Goal: Information Seeking & Learning: Learn about a topic

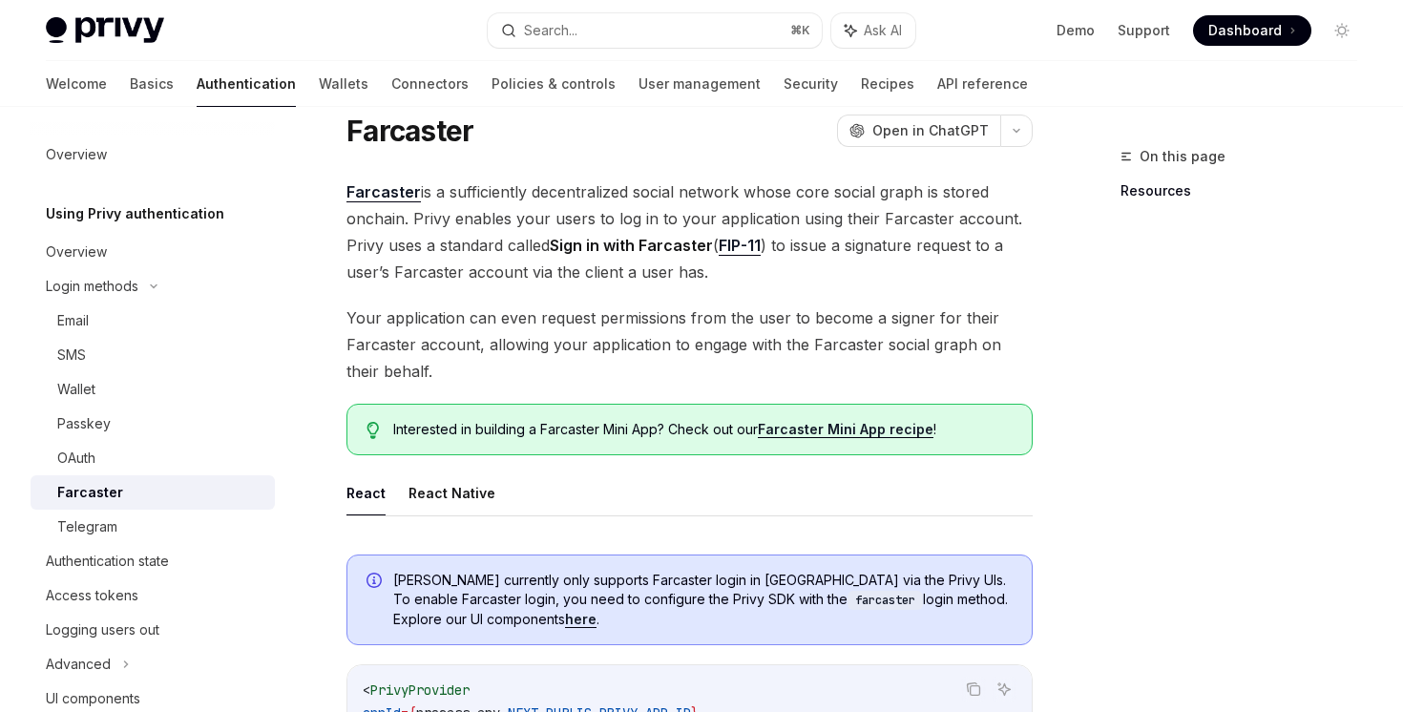
scroll to position [51, 0]
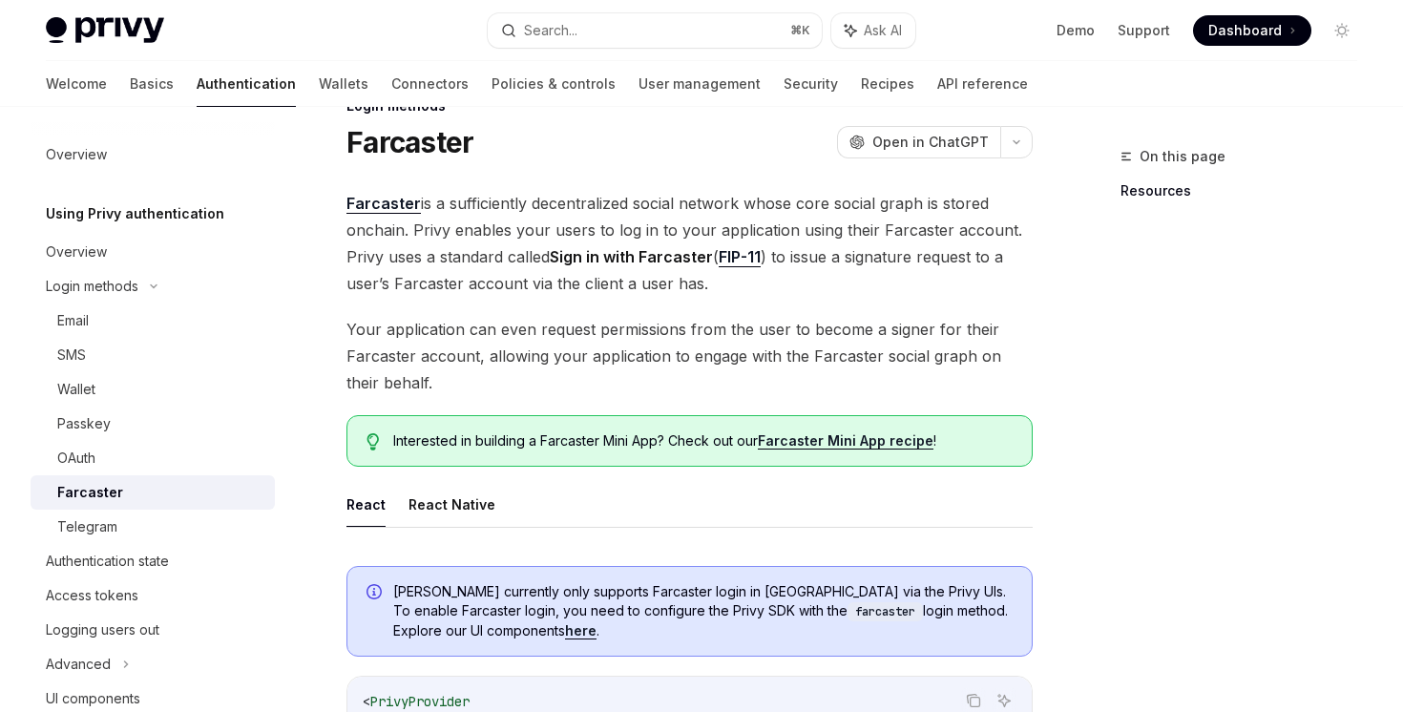
click at [828, 437] on link "Farcaster Mini App recipe" at bounding box center [846, 440] width 176 height 17
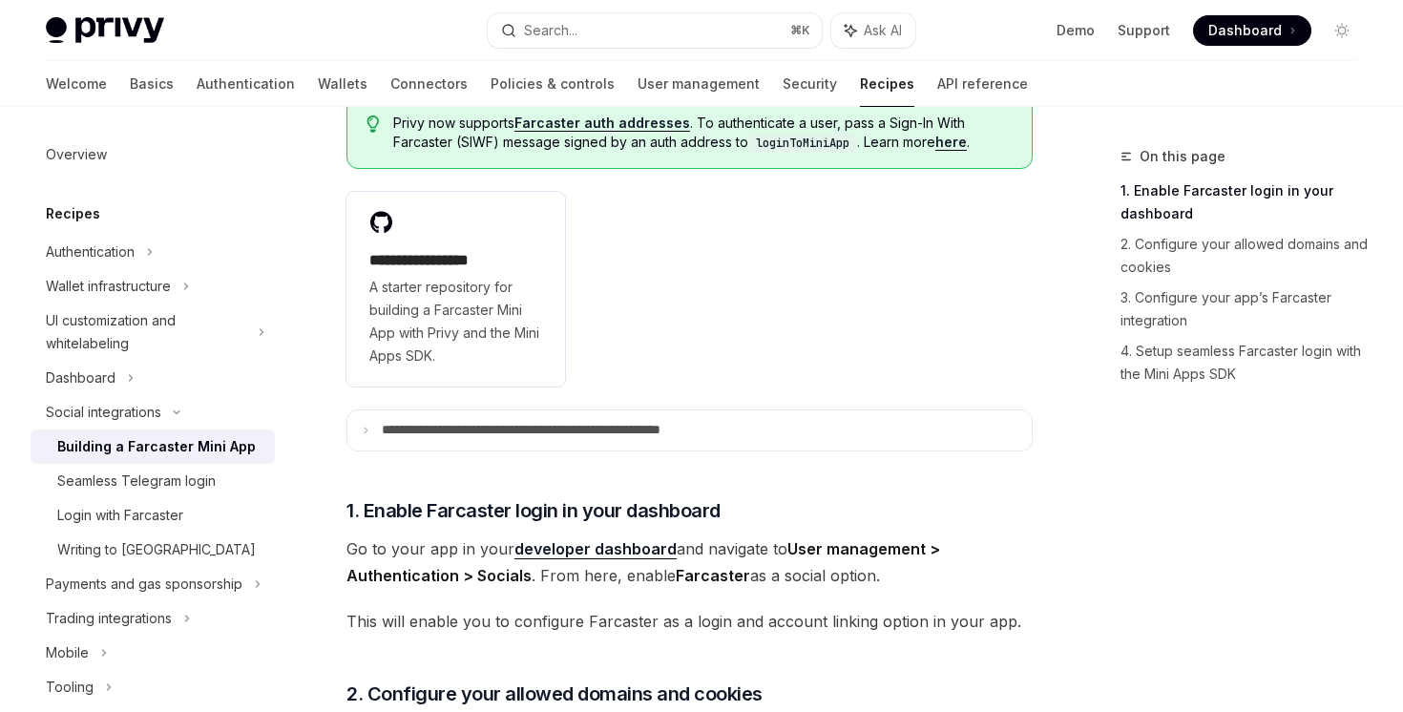
scroll to position [492, 0]
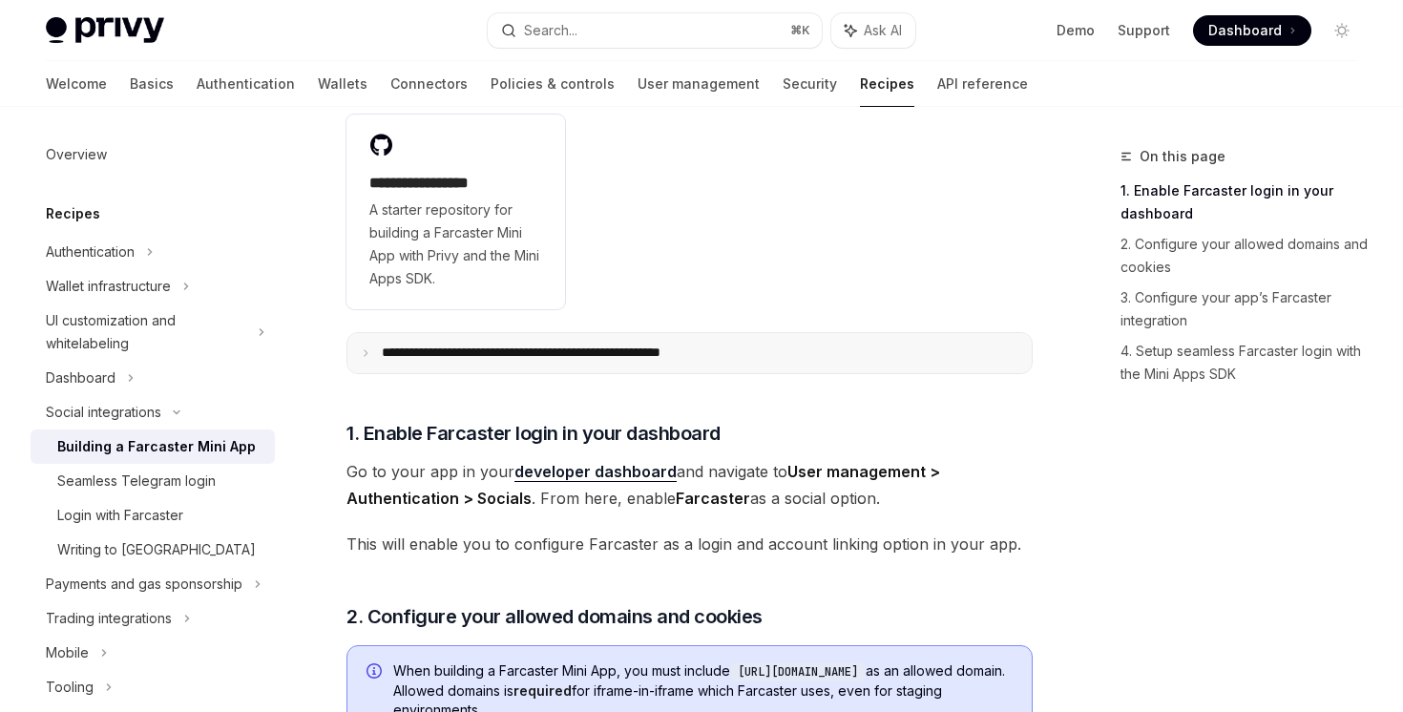
click at [610, 345] on p "**********" at bounding box center [577, 353] width 390 height 17
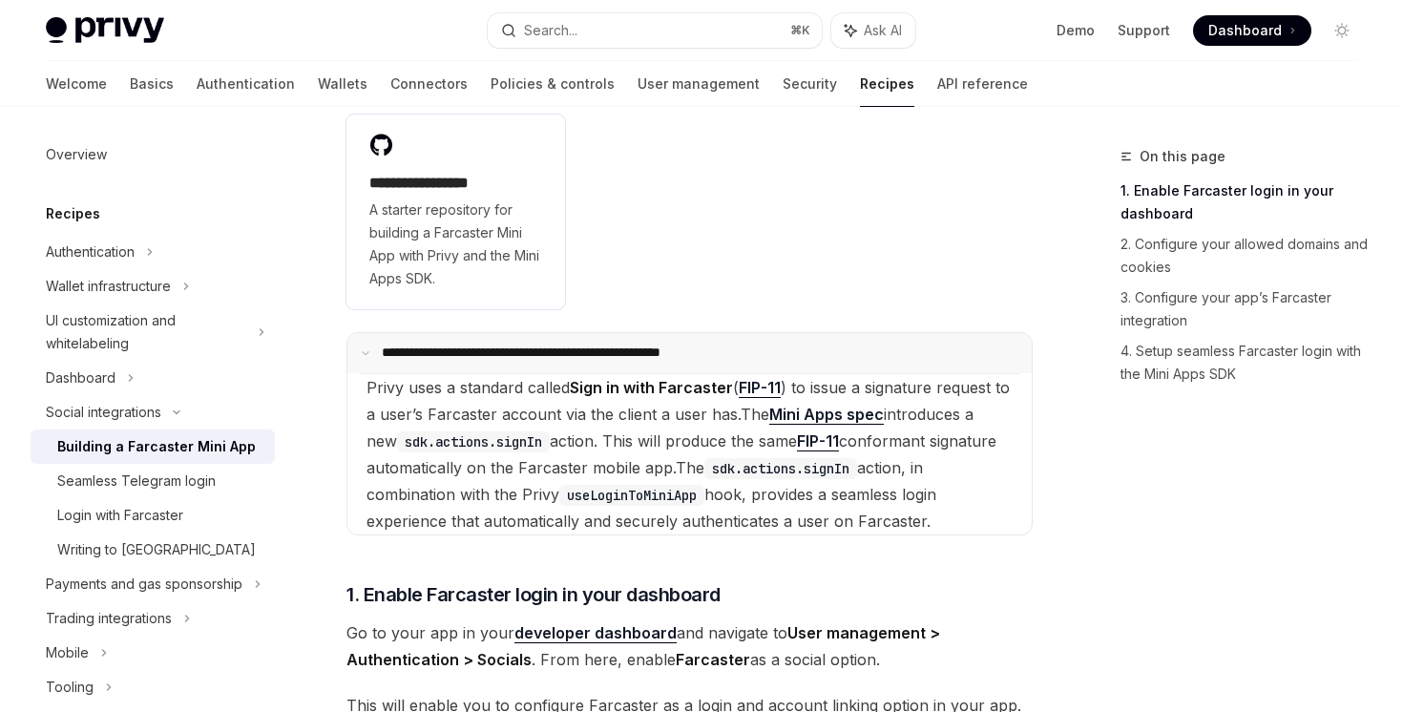
click at [610, 345] on p "**********" at bounding box center [574, 353] width 385 height 17
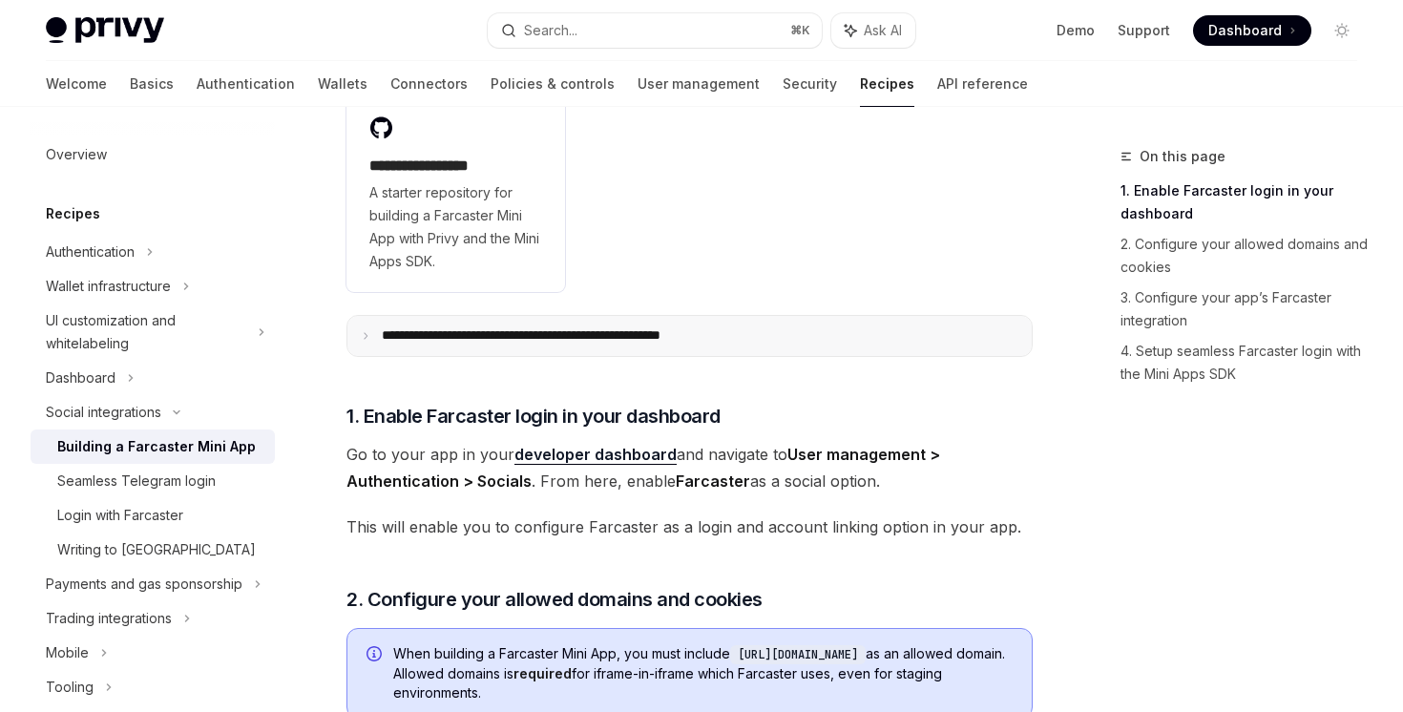
scroll to position [0, 0]
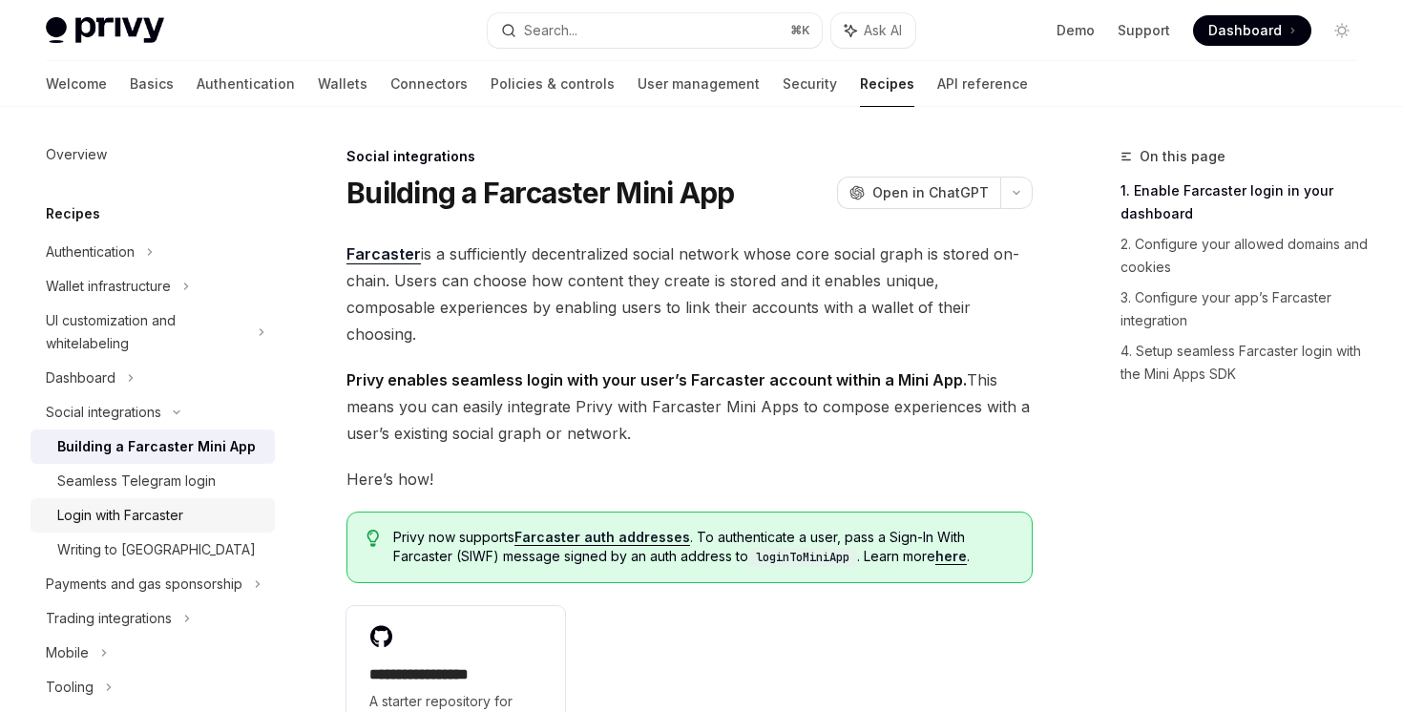
click at [148, 506] on div "Login with Farcaster" at bounding box center [120, 515] width 126 height 23
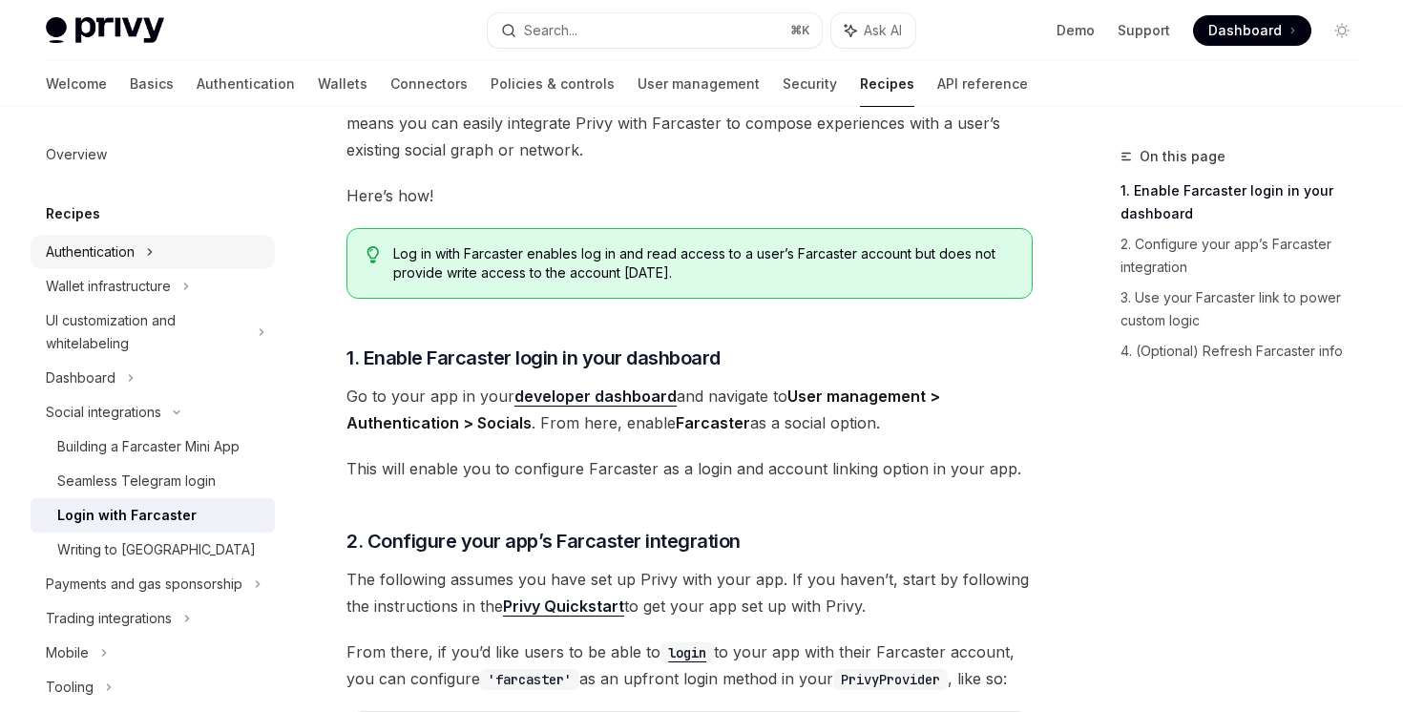
click at [154, 256] on icon at bounding box center [150, 252] width 8 height 23
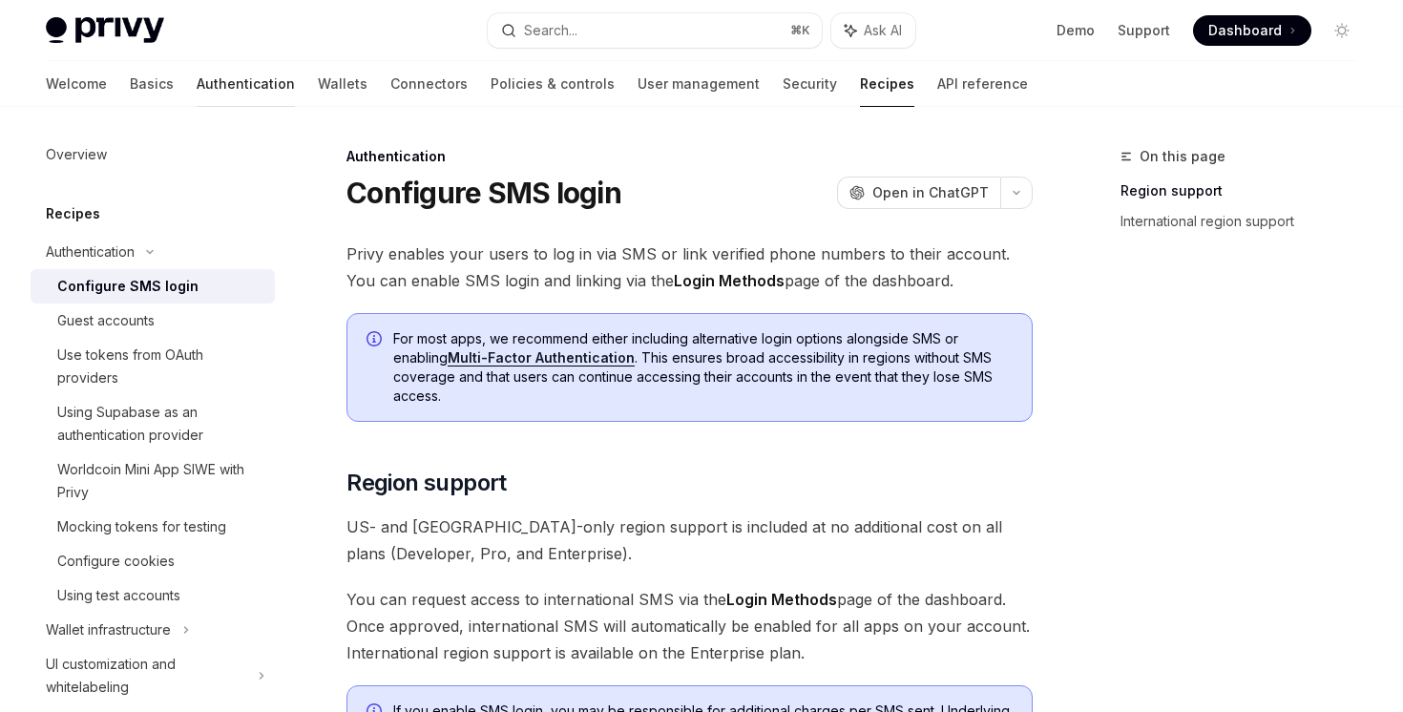
click at [197, 69] on link "Authentication" at bounding box center [246, 84] width 98 height 46
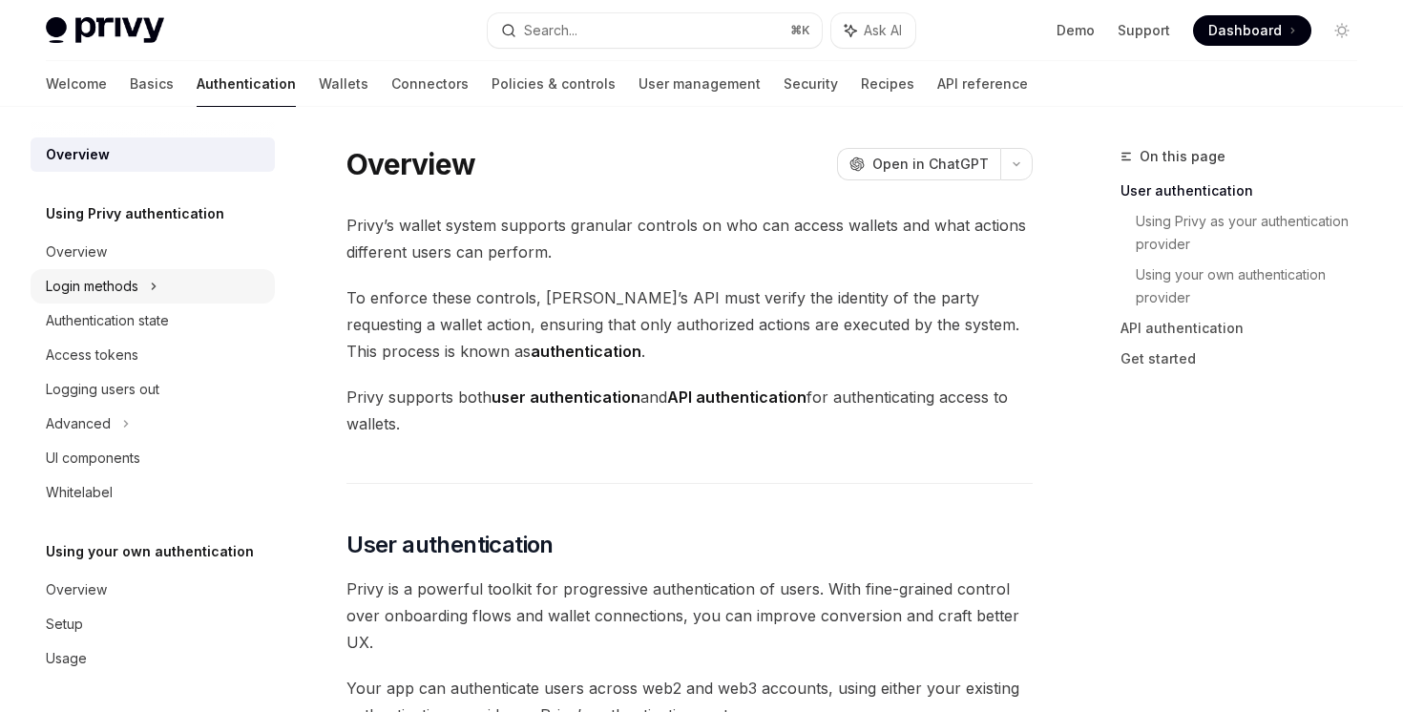
click at [162, 284] on div "Login methods" at bounding box center [153, 286] width 244 height 34
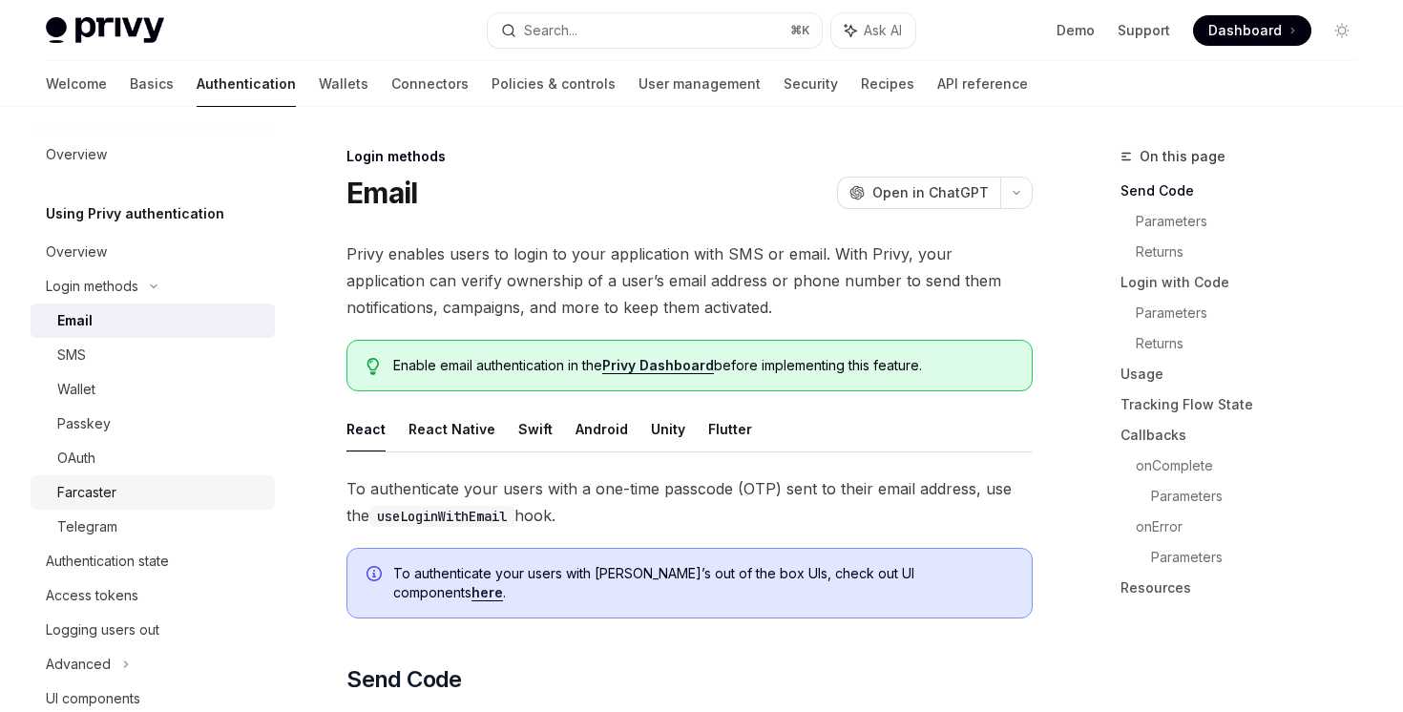
click at [149, 494] on div "Farcaster" at bounding box center [160, 492] width 206 height 23
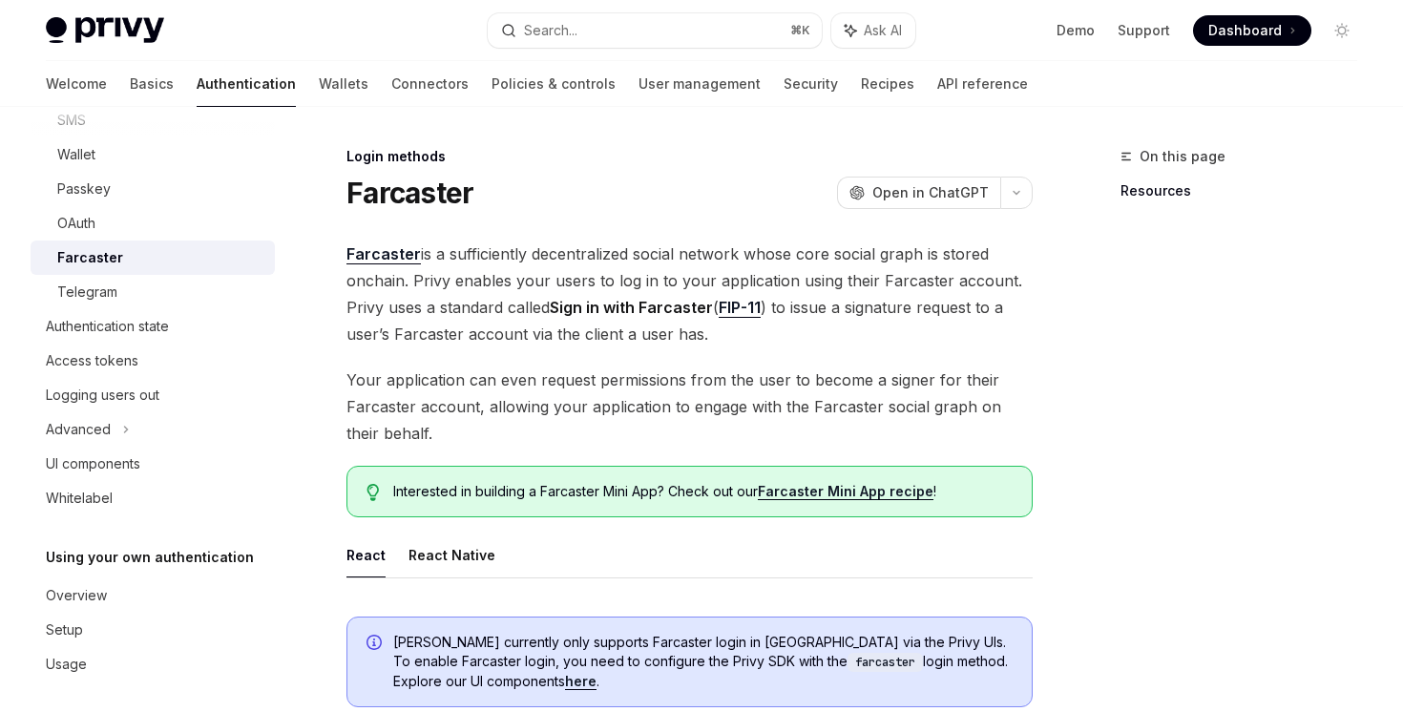
scroll to position [242, 0]
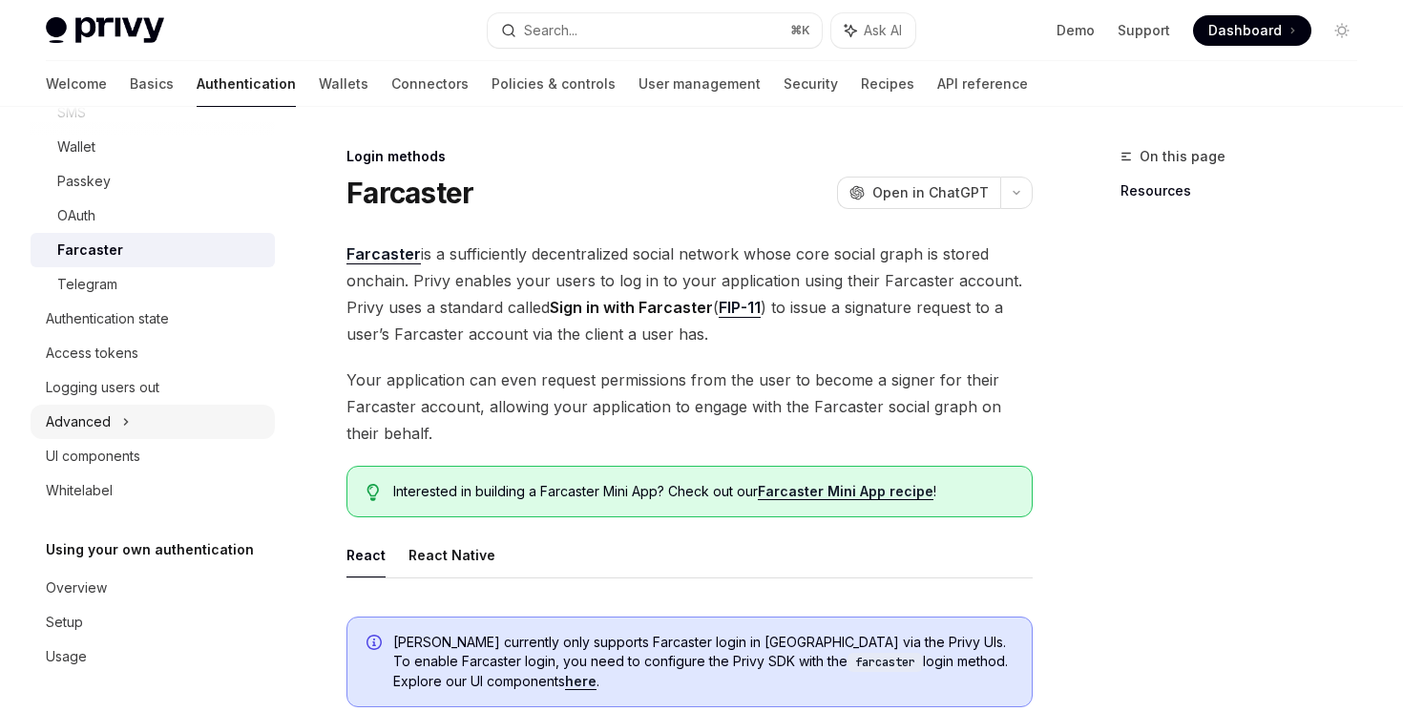
click at [120, 406] on div "Advanced" at bounding box center [153, 422] width 244 height 34
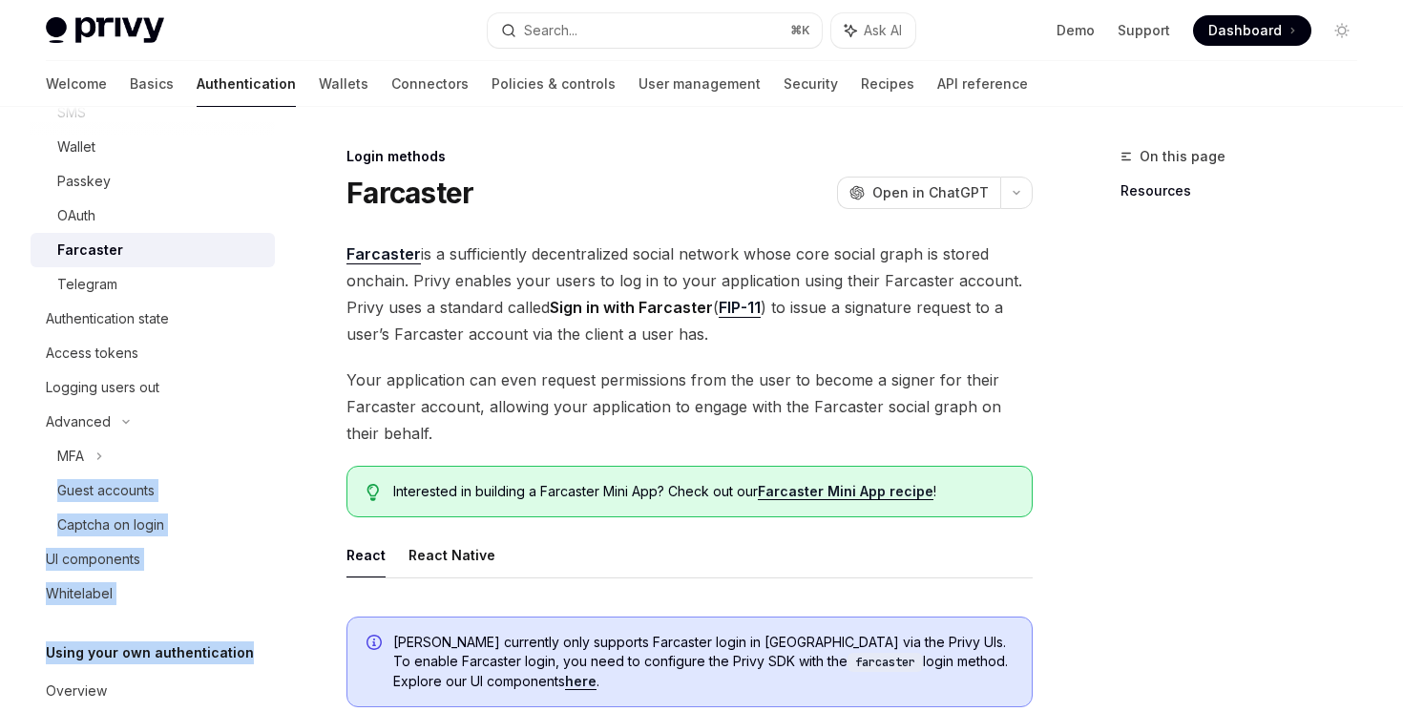
drag, startPoint x: 120, startPoint y: 448, endPoint x: 254, endPoint y: 672, distance: 261.1
click at [252, 669] on div "Overview Using Privy authentication Overview Login methods Email SMS Wallet Pas…" at bounding box center [153, 336] width 244 height 882
click at [213, 636] on div "Overview Using Privy authentication Overview Login methods Email SMS Wallet Pas…" at bounding box center [153, 336] width 244 height 882
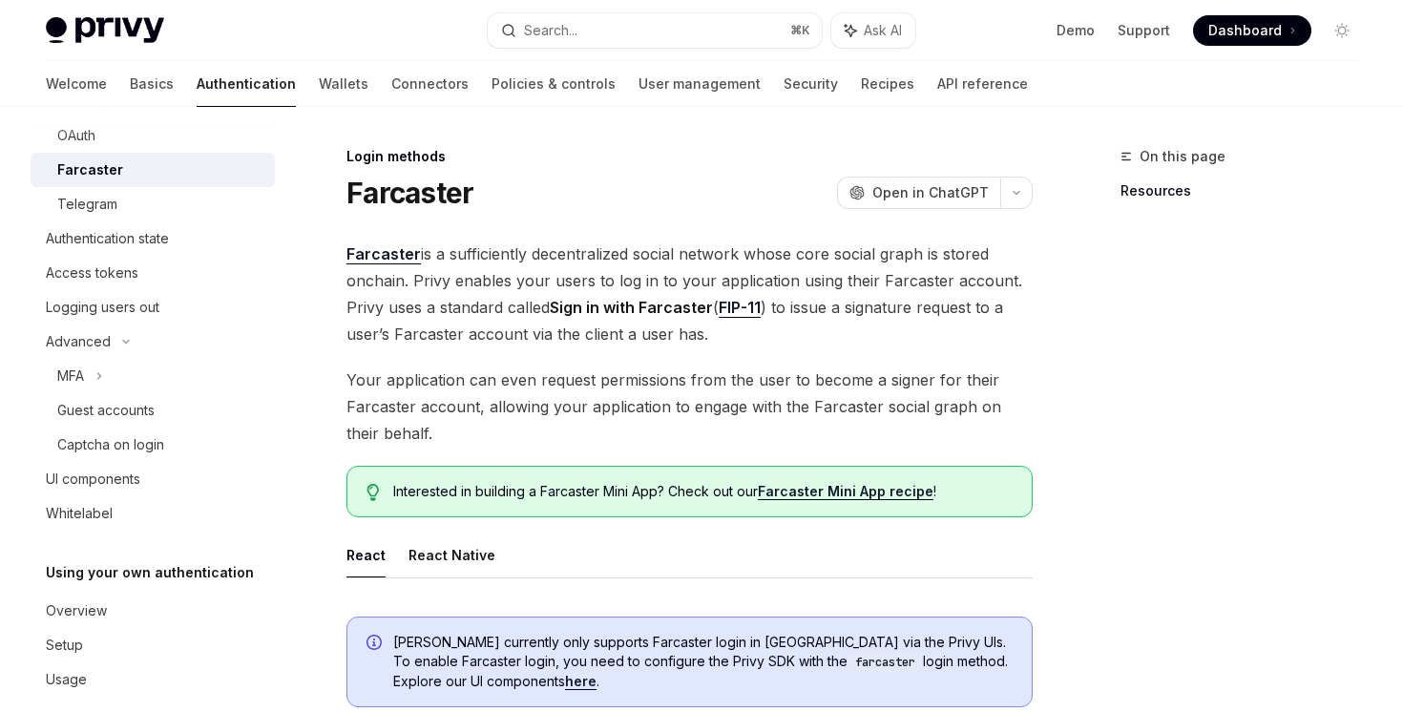
scroll to position [346, 0]
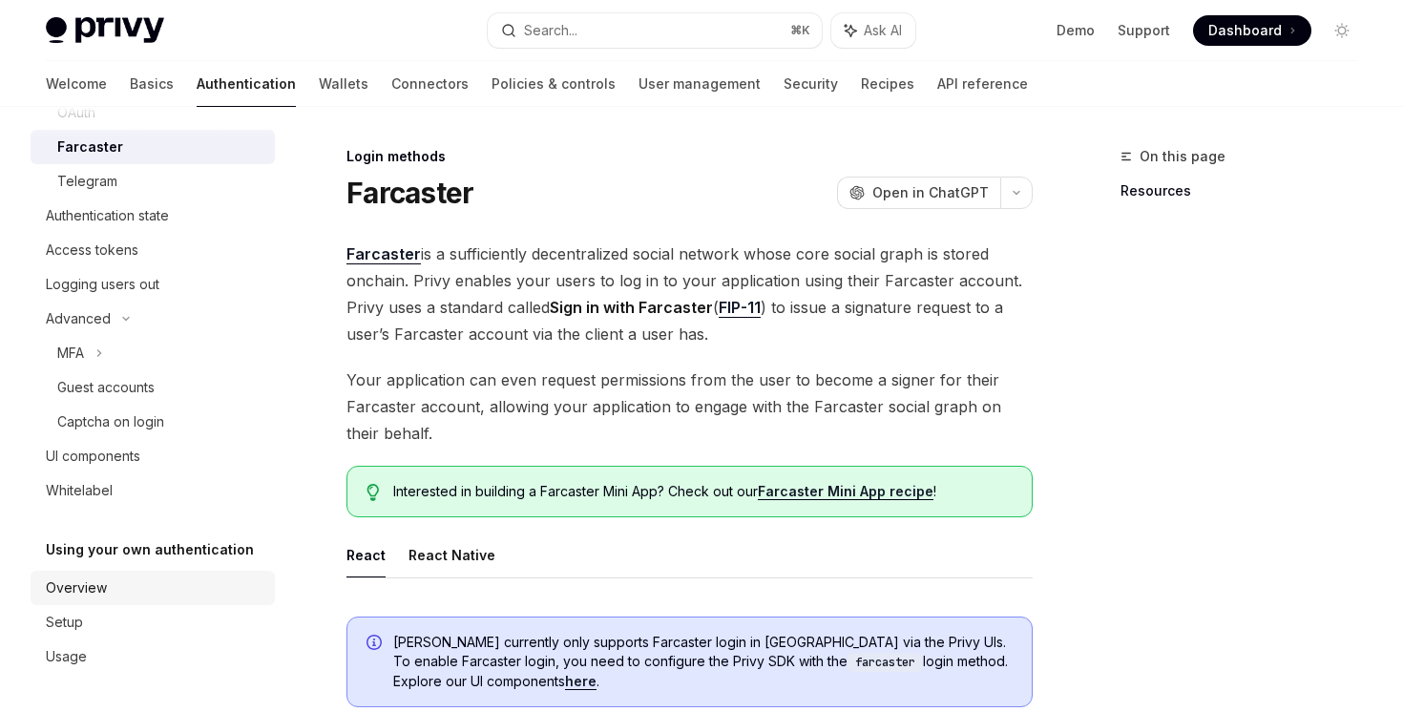
click at [90, 591] on div "Overview" at bounding box center [76, 588] width 61 height 23
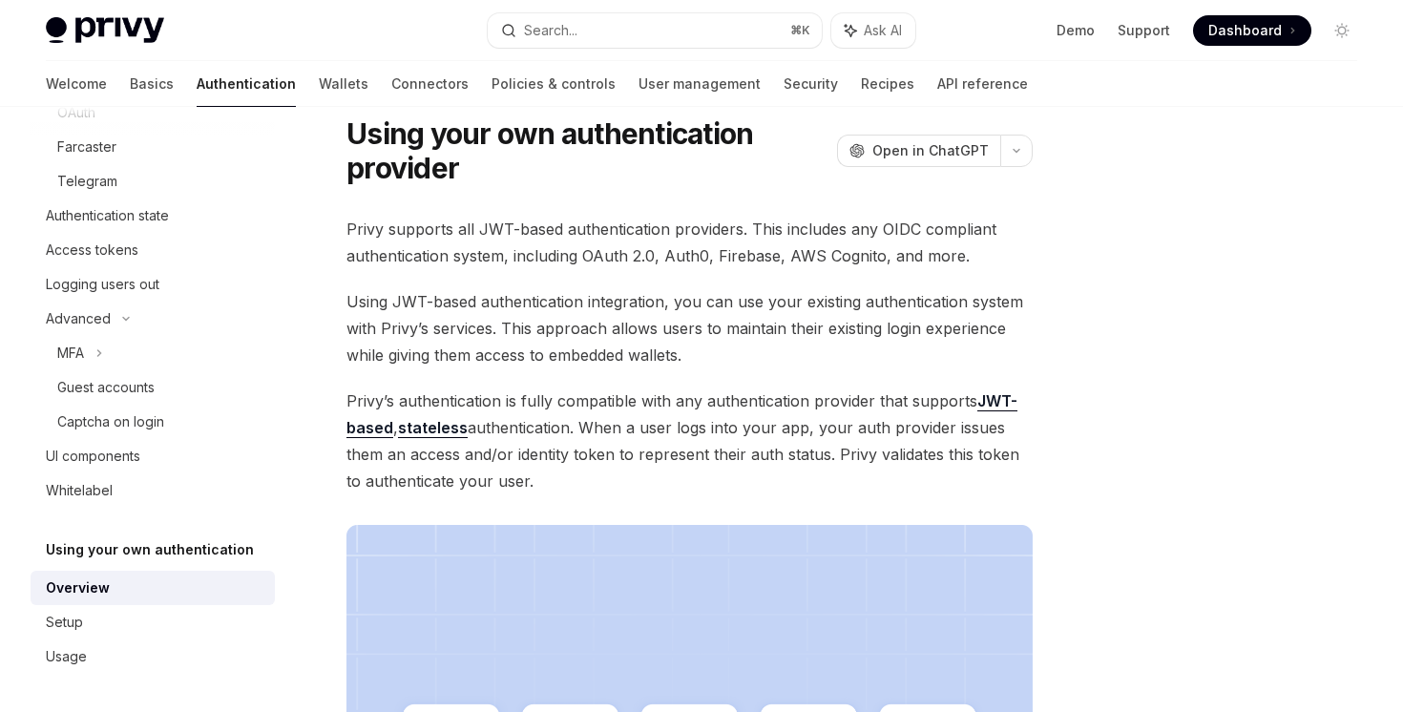
scroll to position [645, 0]
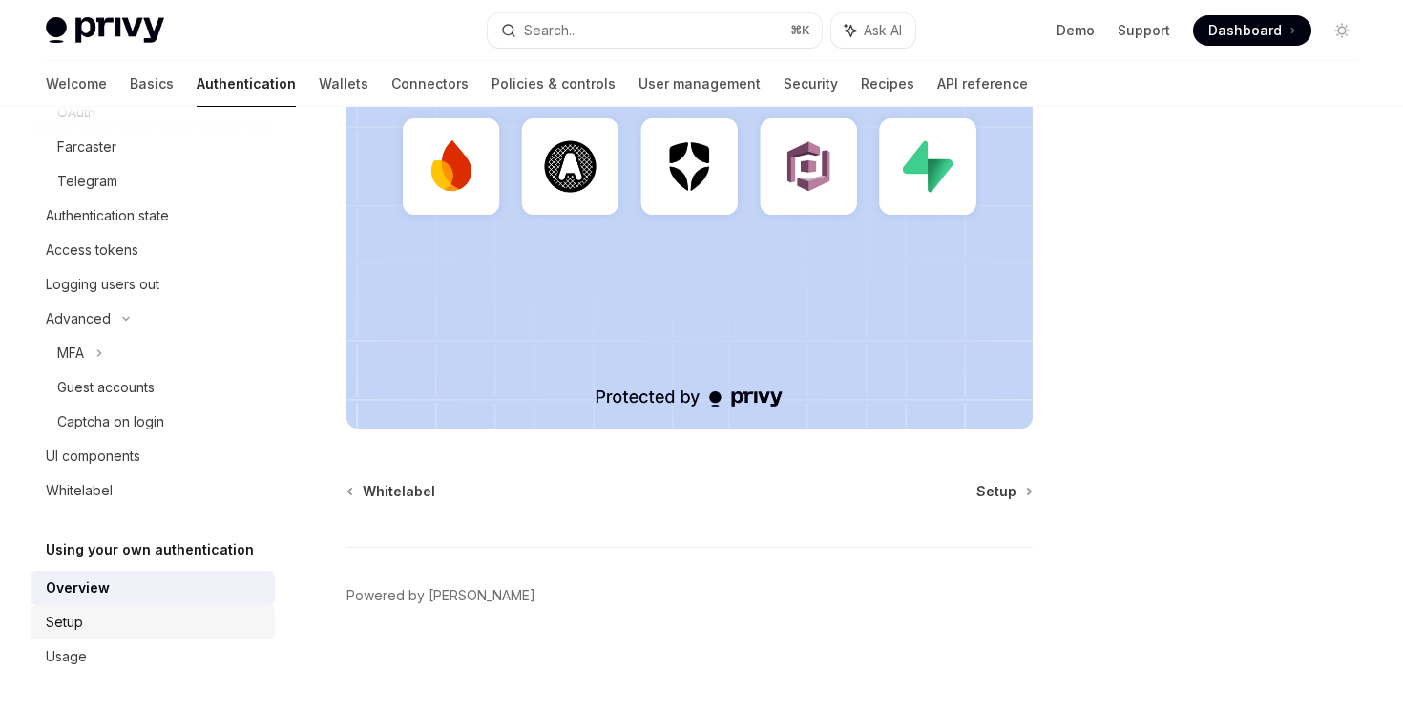
click at [175, 606] on link "Setup" at bounding box center [153, 622] width 244 height 34
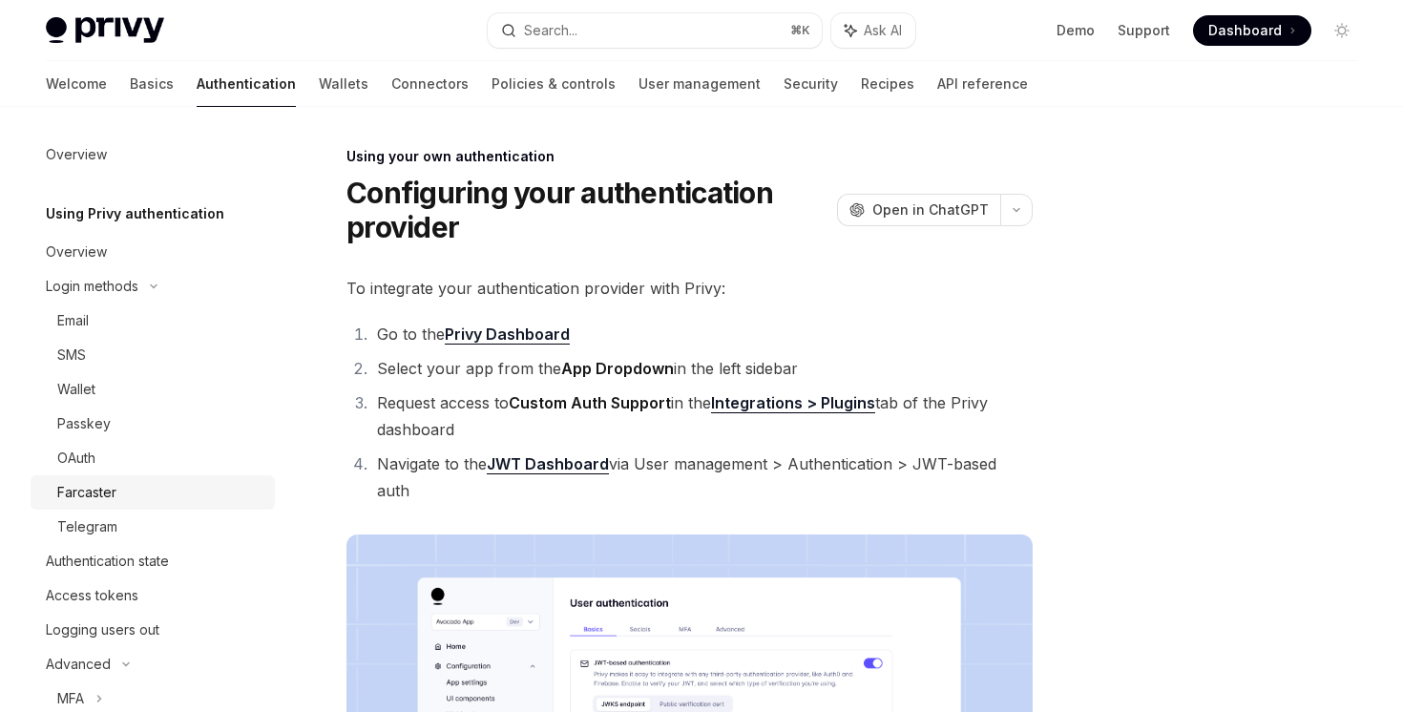
click at [154, 499] on div "Farcaster" at bounding box center [160, 492] width 206 height 23
type textarea "*"
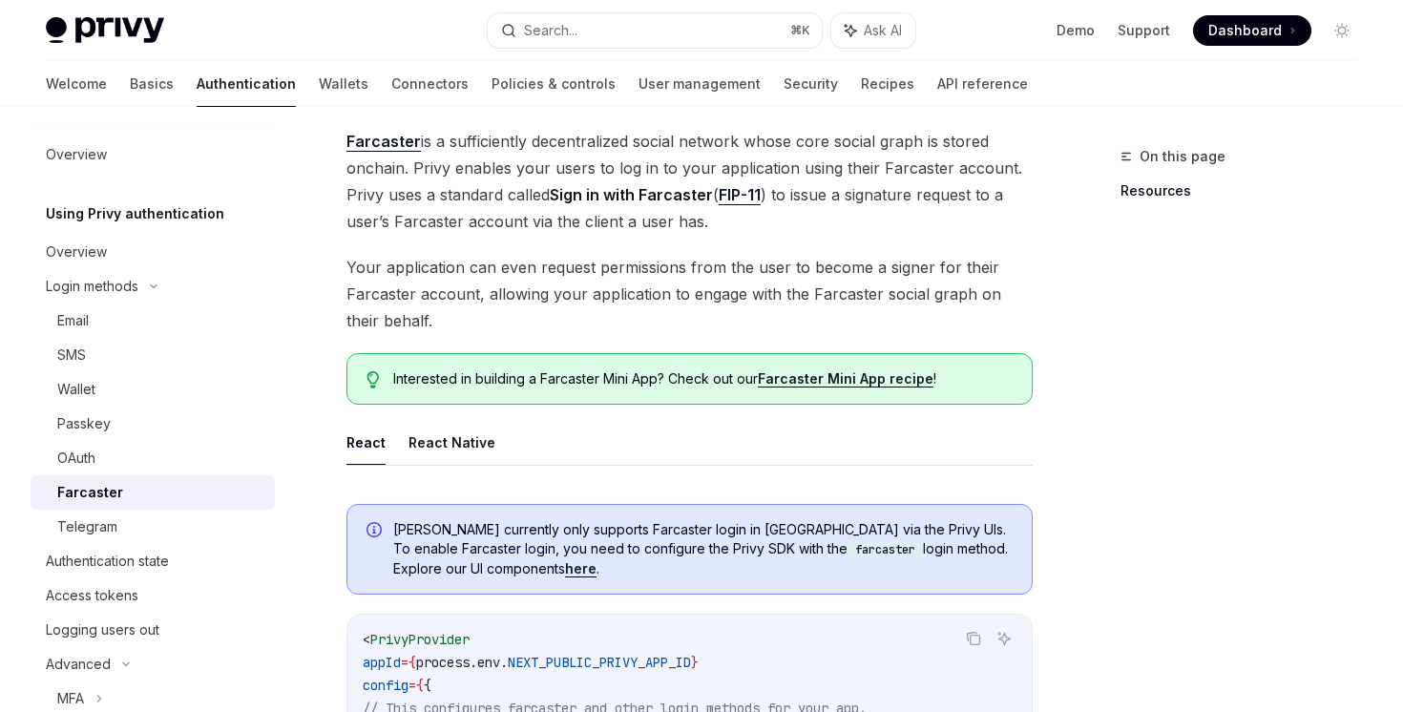
scroll to position [186, 0]
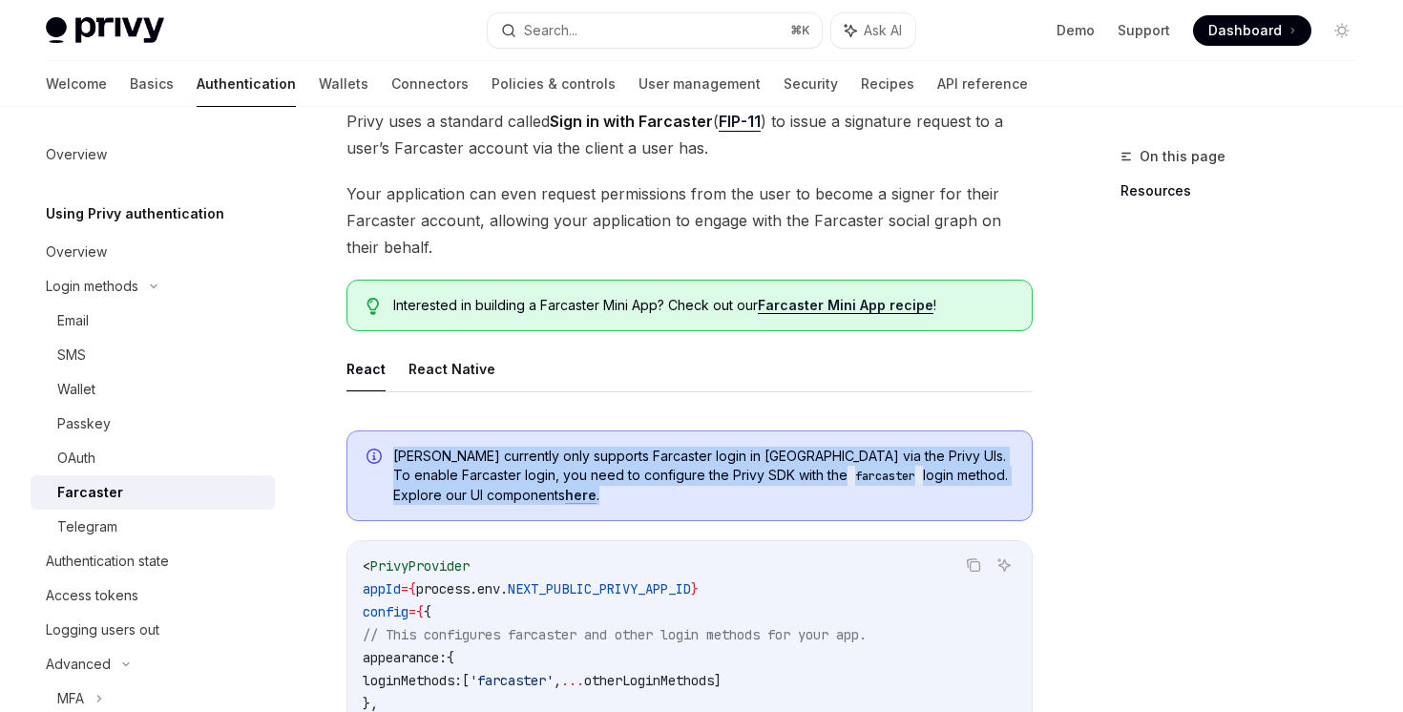
drag, startPoint x: 504, startPoint y: 412, endPoint x: 545, endPoint y: 510, distance: 105.7
click at [545, 510] on div "[PERSON_NAME] currently only supports Farcaster login in [GEOGRAPHIC_DATA] via …" at bounding box center [690, 476] width 686 height 91
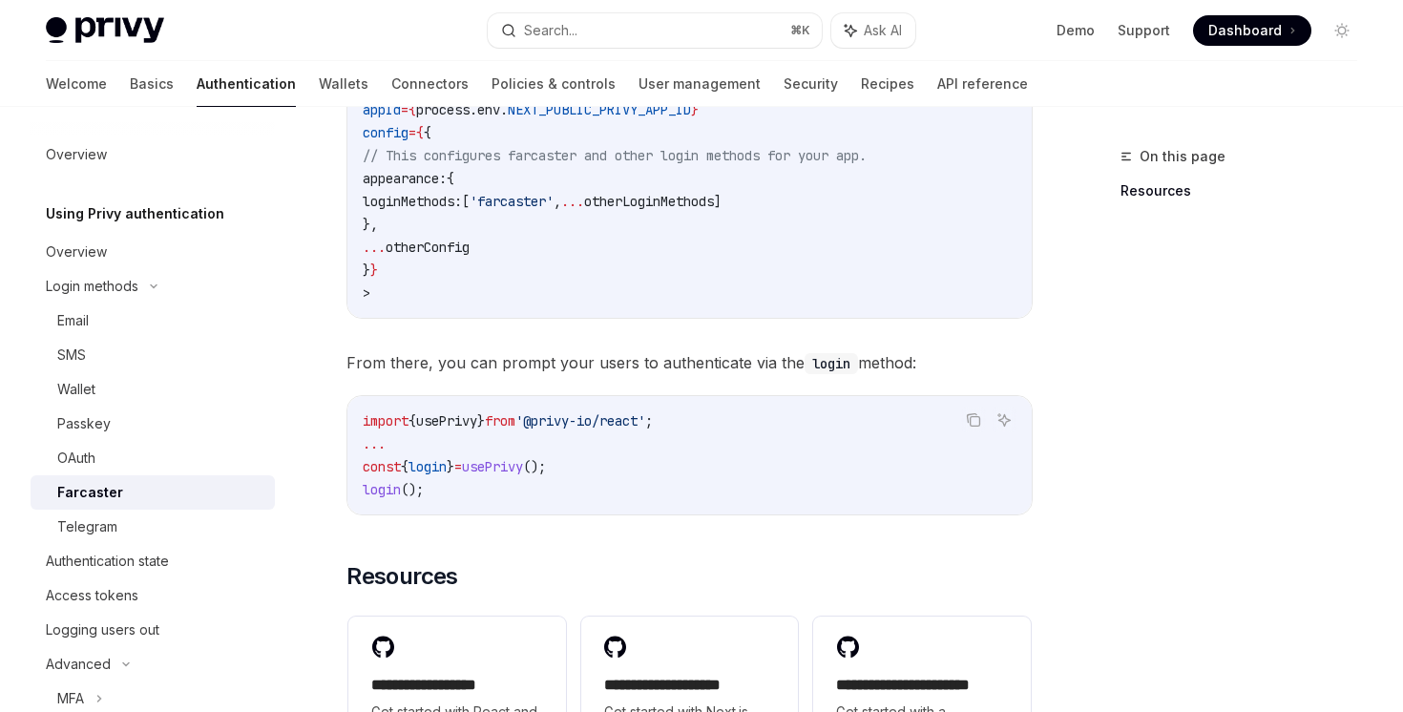
scroll to position [1034, 0]
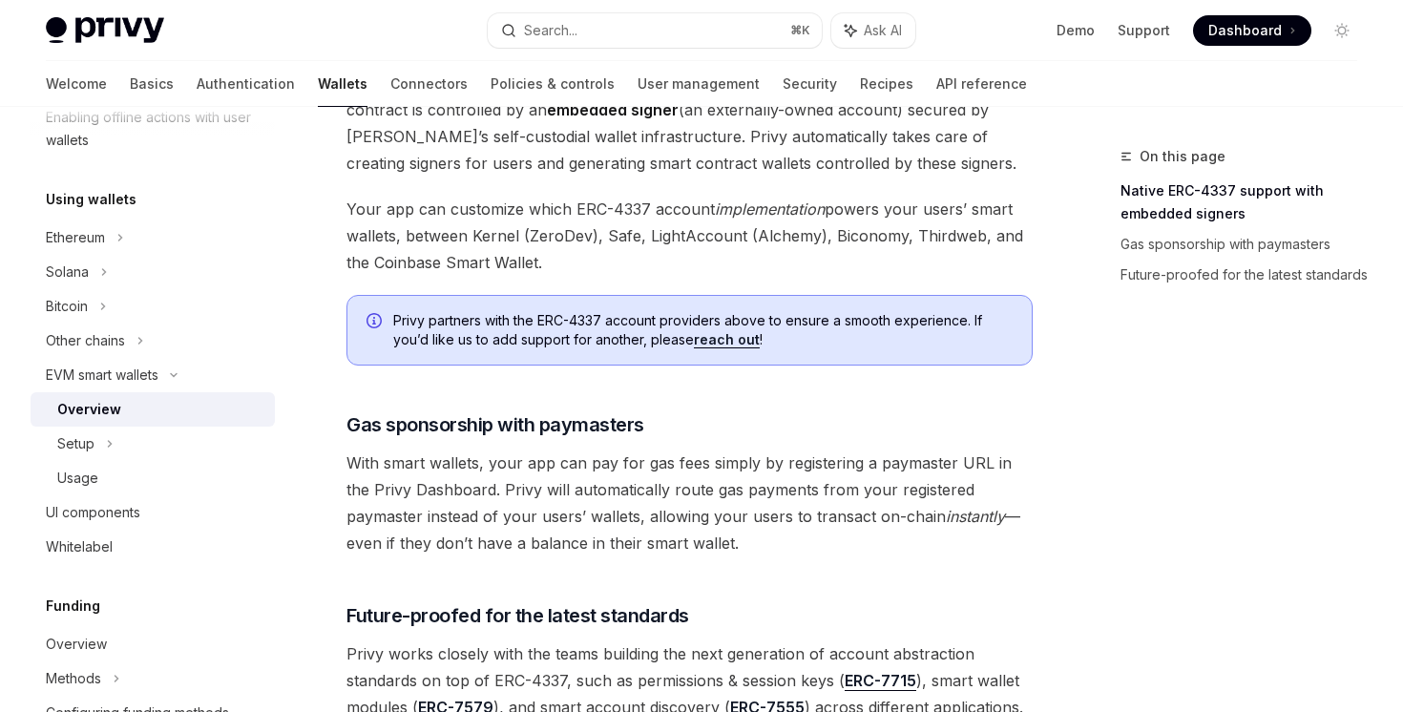
scroll to position [1526, 0]
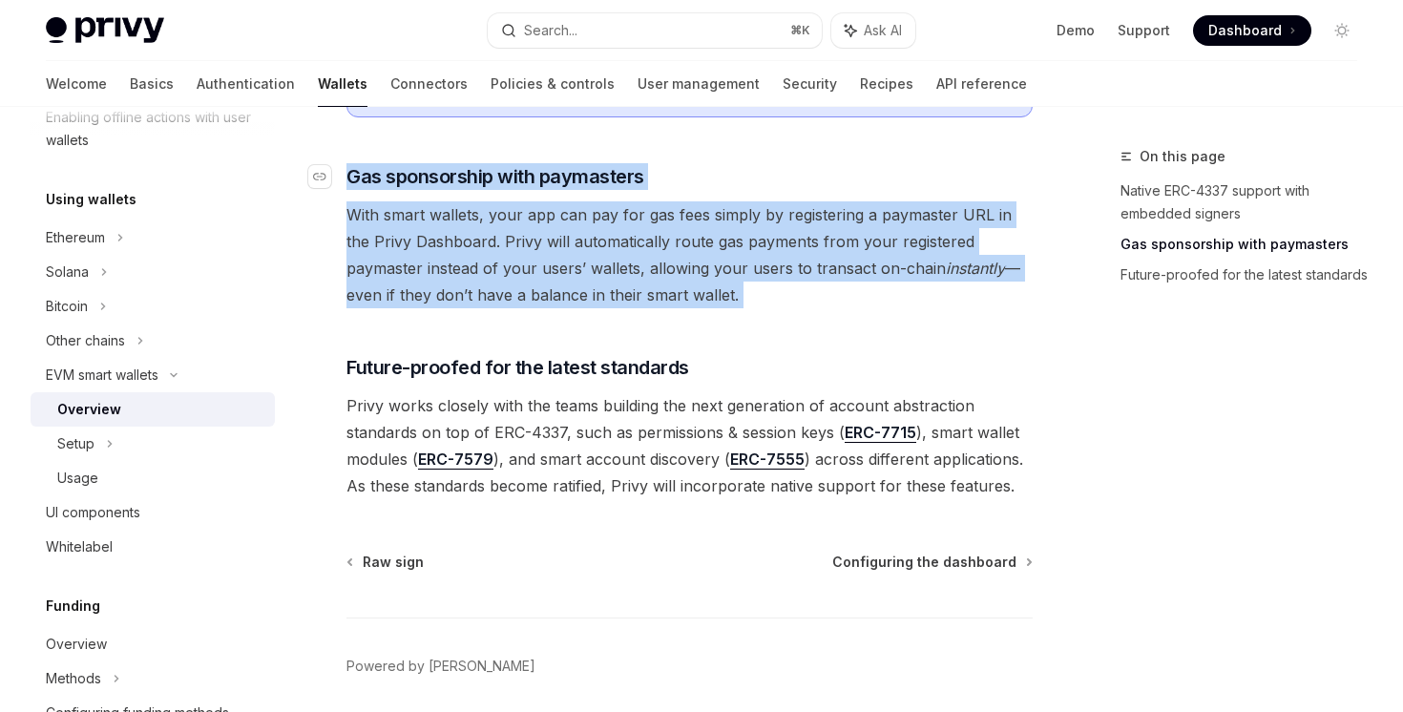
drag, startPoint x: 576, startPoint y: 309, endPoint x: 346, endPoint y: 169, distance: 269.5
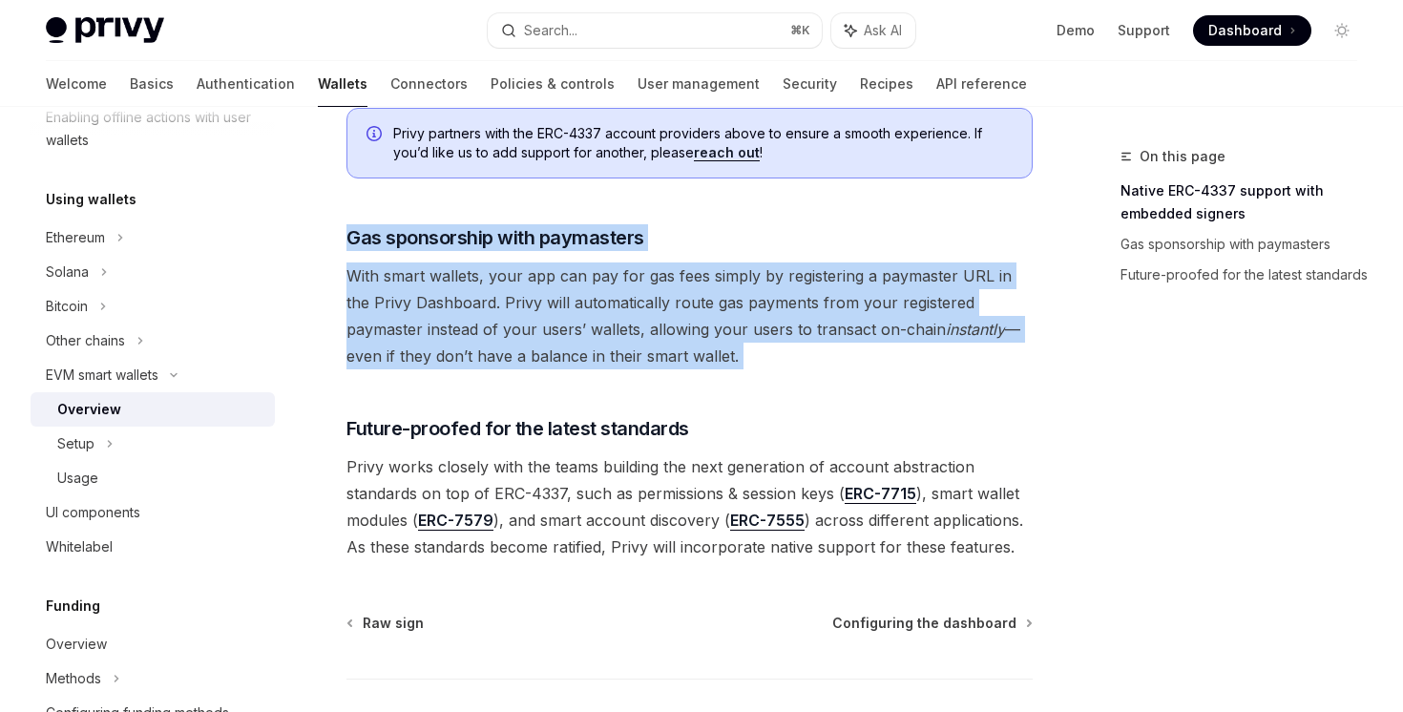
scroll to position [1455, 0]
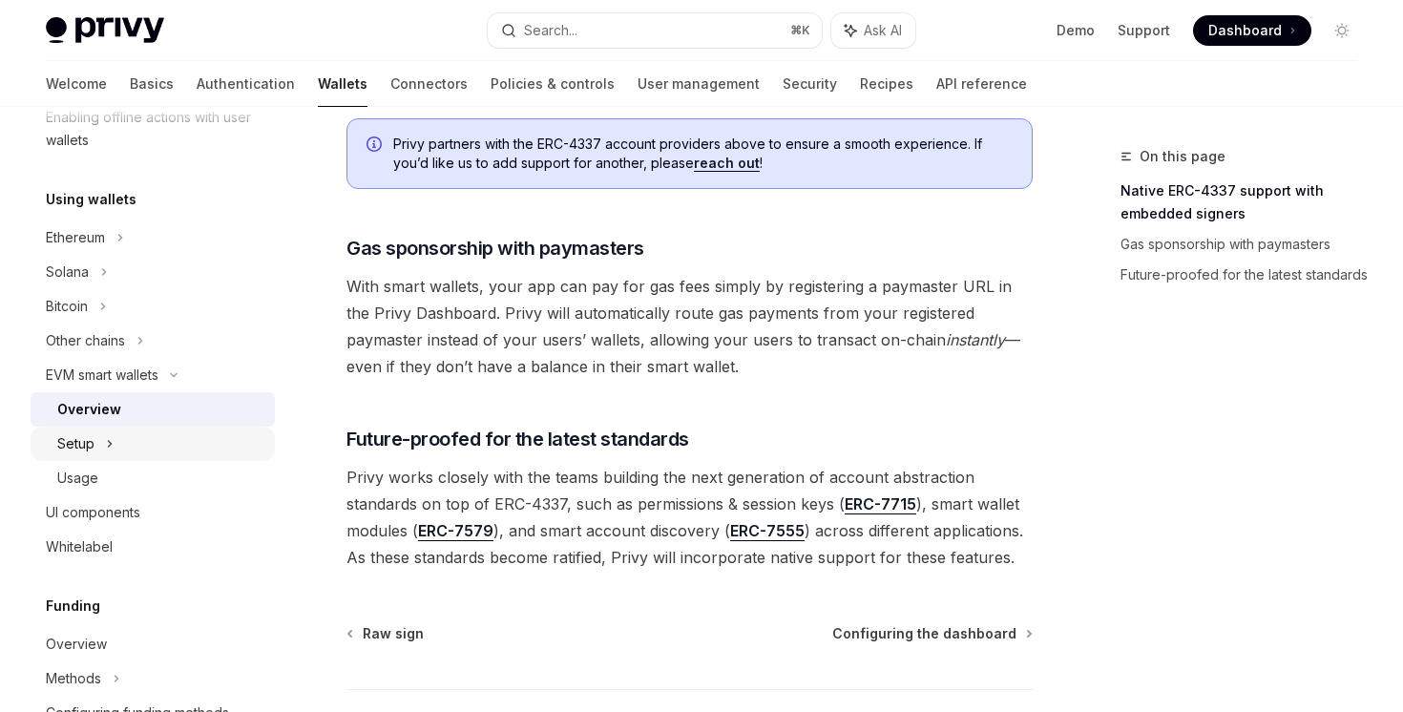
click at [106, 443] on icon at bounding box center [110, 443] width 8 height 23
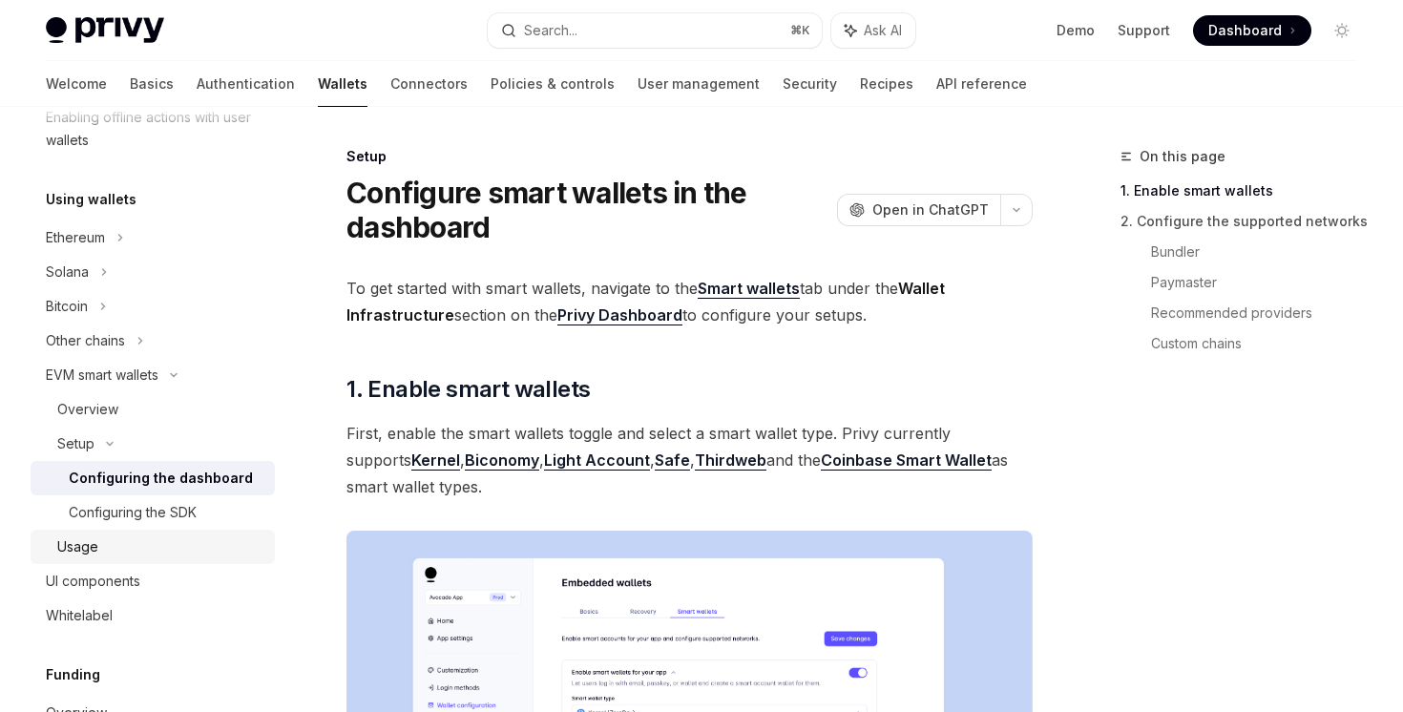
click at [148, 549] on div "Usage" at bounding box center [160, 547] width 206 height 23
type textarea "*"
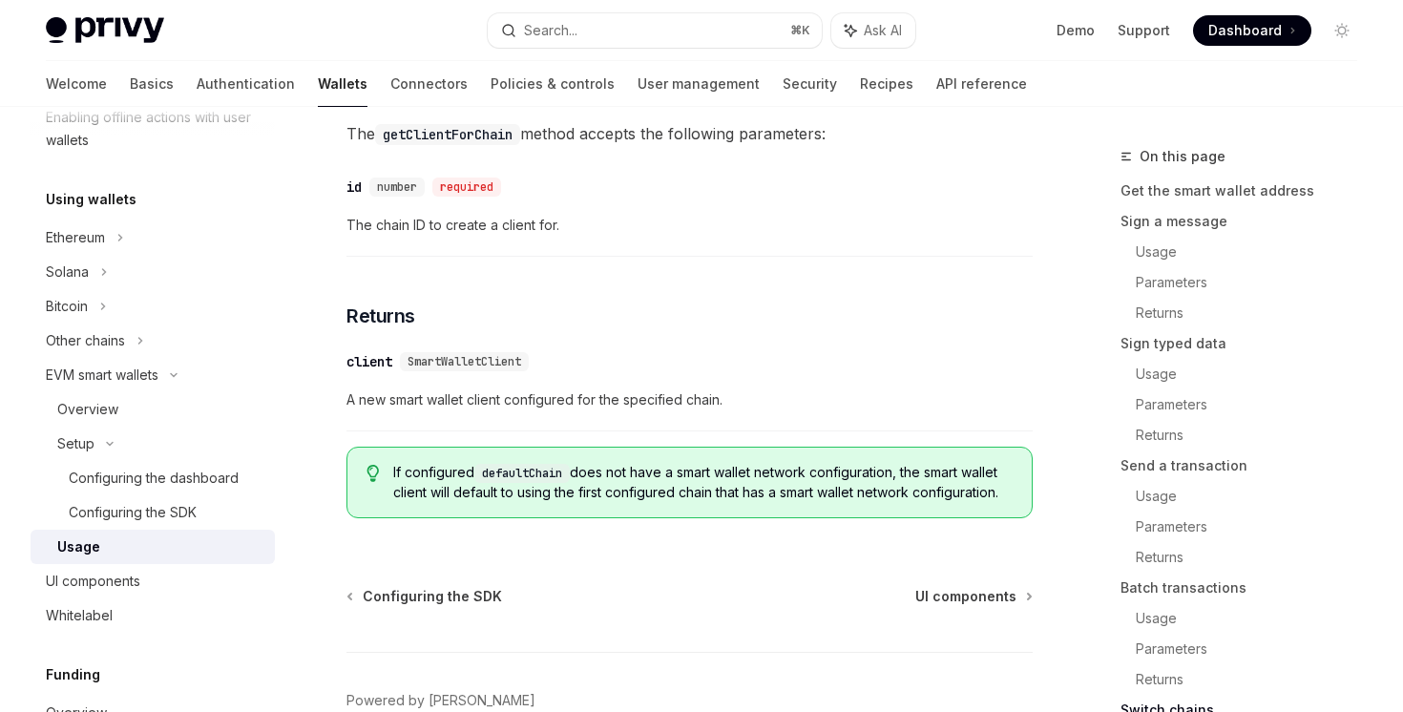
scroll to position [6044, 0]
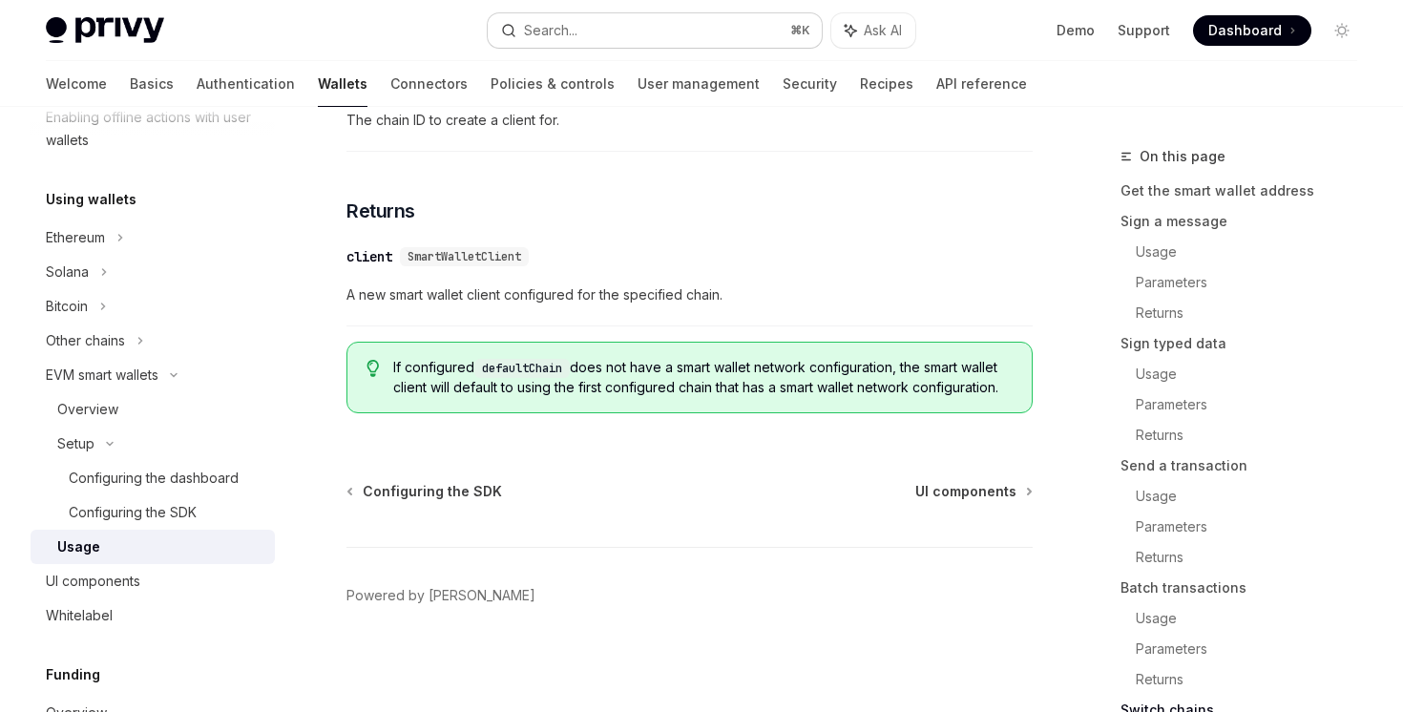
click at [588, 37] on button "Search... ⌘ K" at bounding box center [654, 30] width 333 height 34
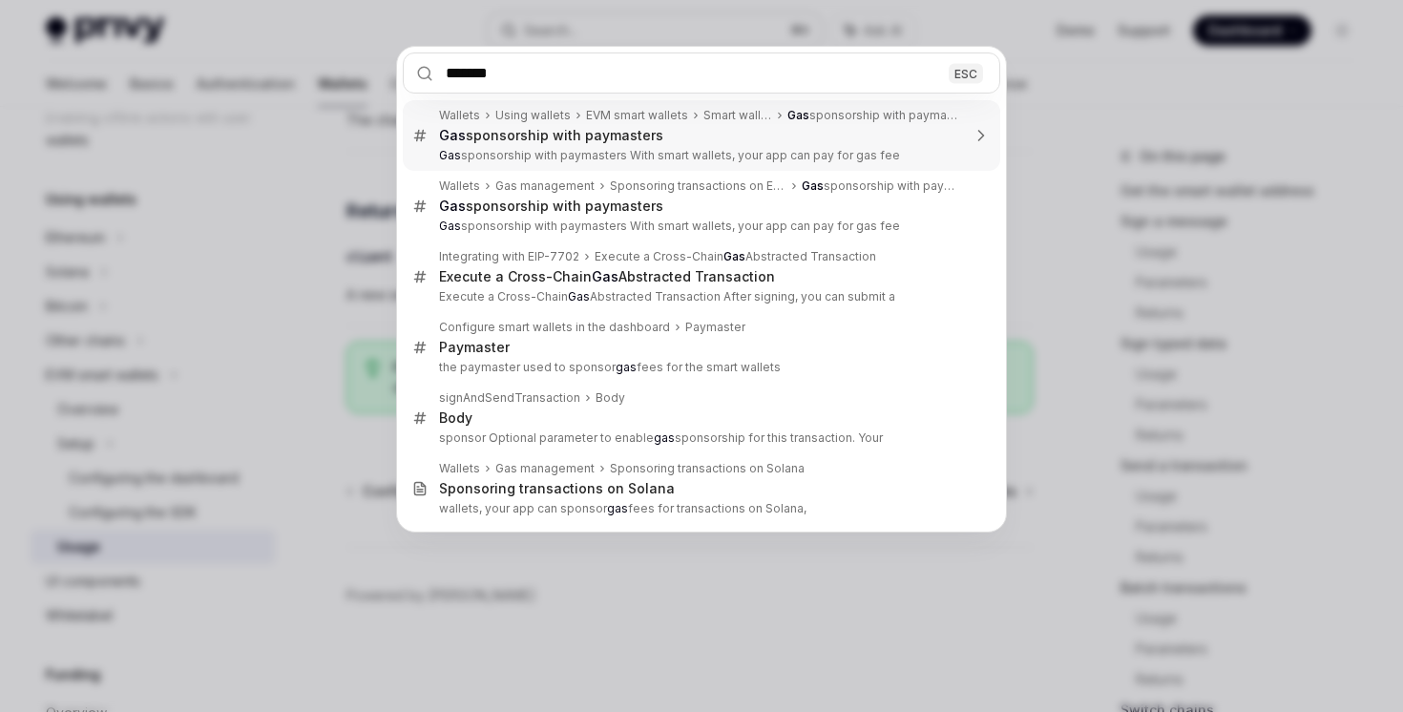
type input "********"
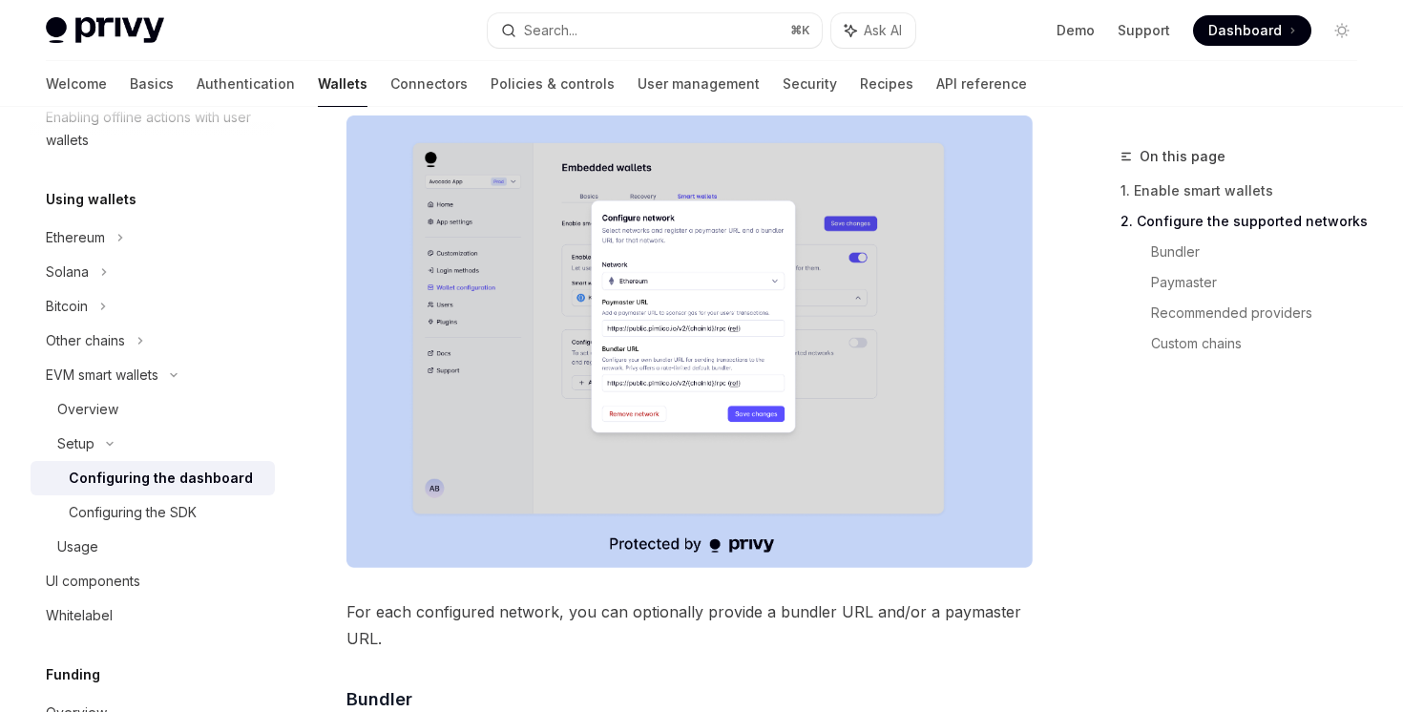
scroll to position [1169, 0]
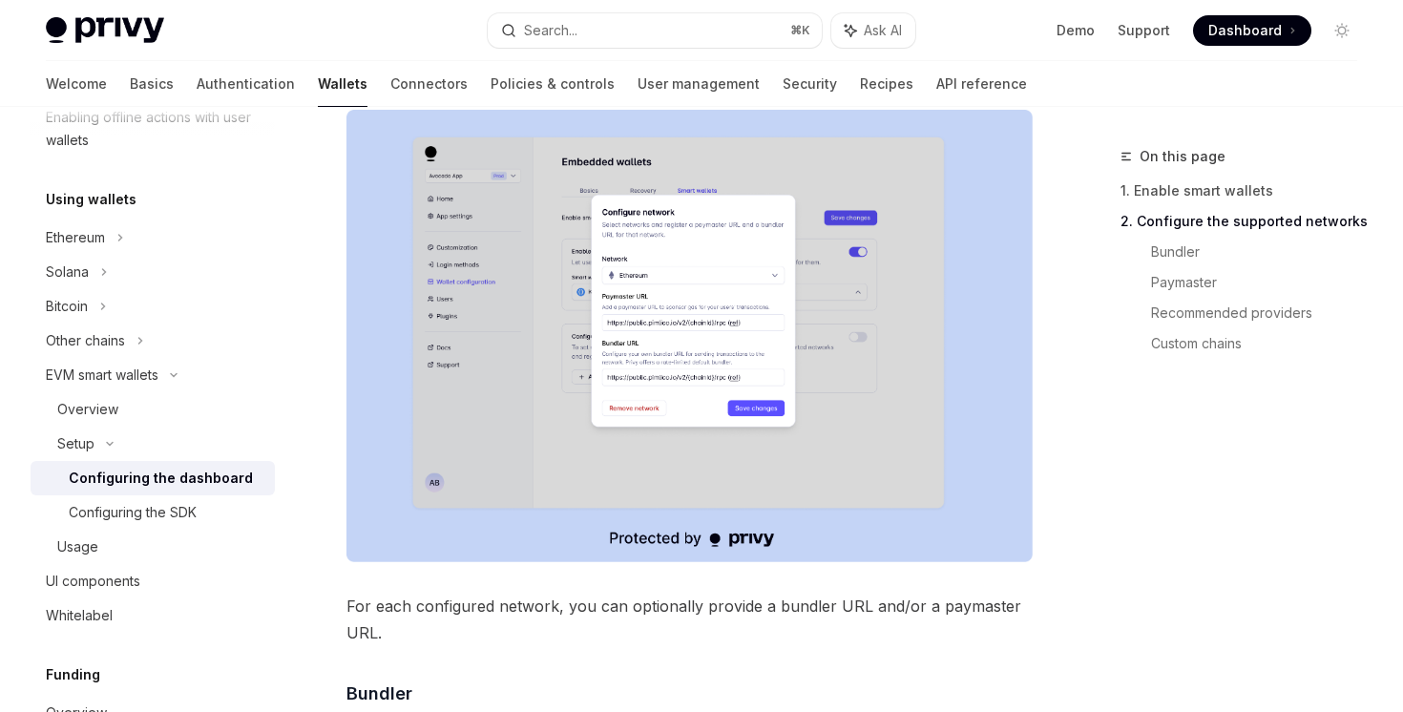
click at [637, 339] on img at bounding box center [690, 336] width 686 height 453
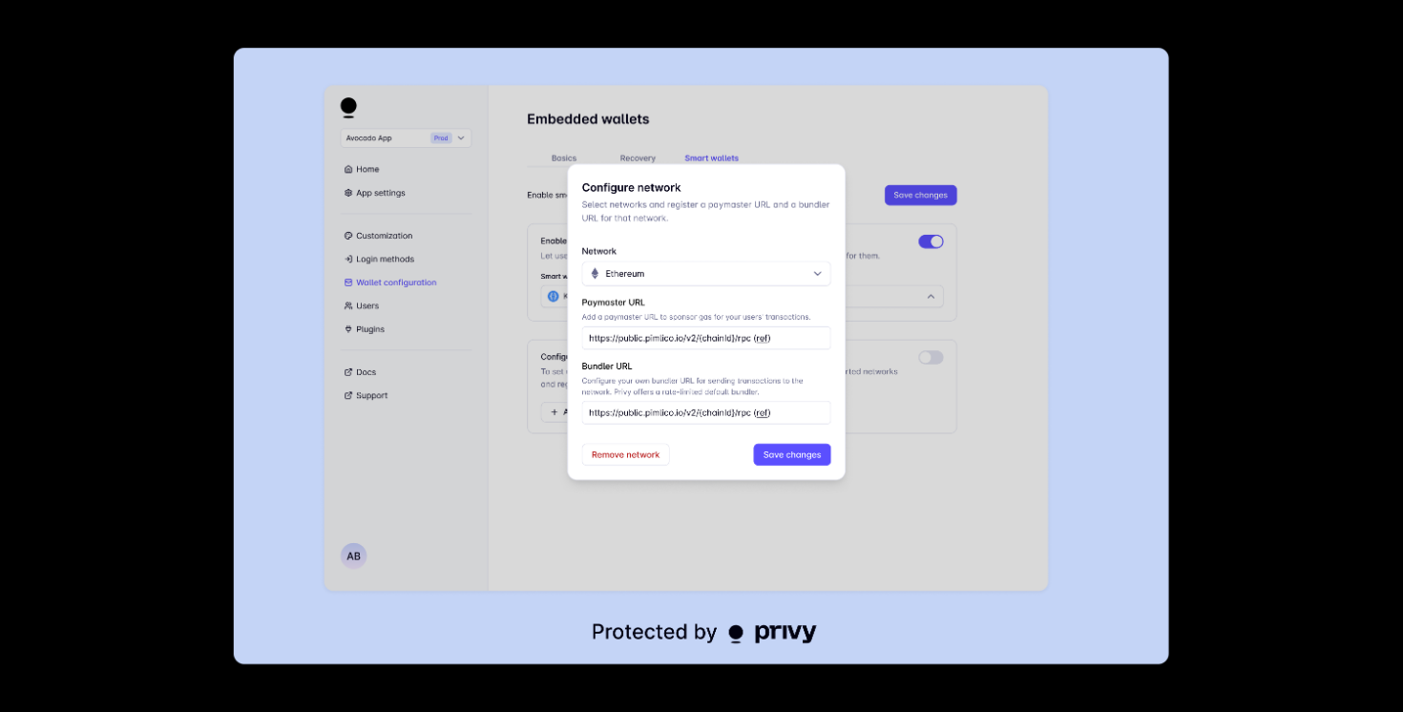
click at [677, 305] on img at bounding box center [702, 356] width 936 height 617
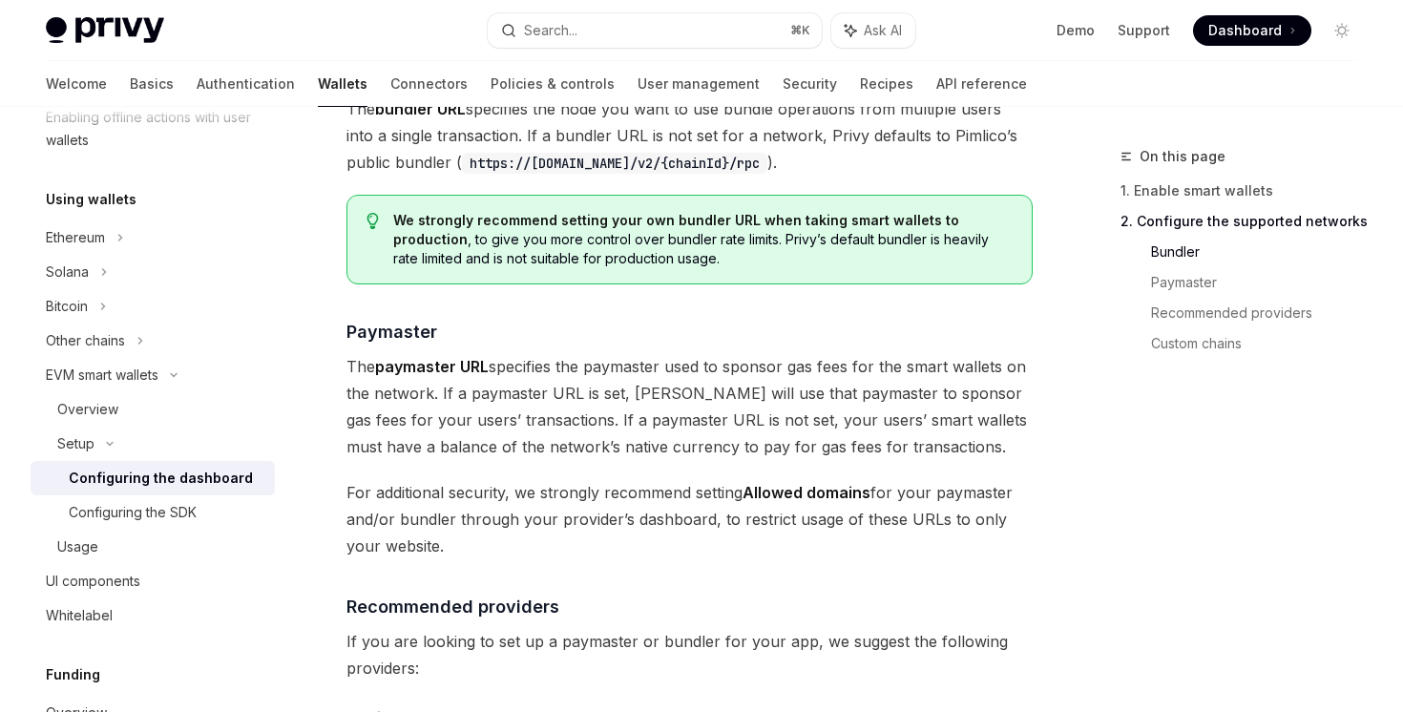
scroll to position [1793, 0]
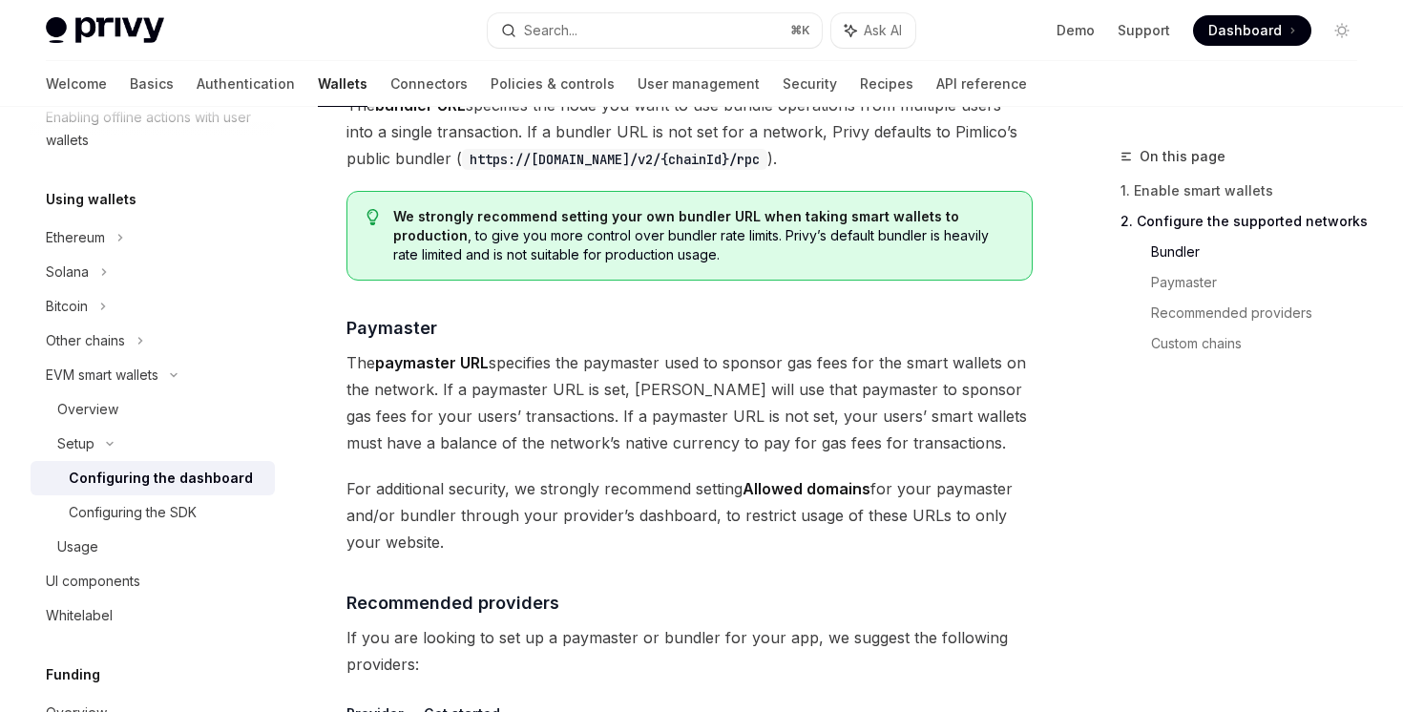
drag, startPoint x: 677, startPoint y: 305, endPoint x: 630, endPoint y: 567, distance: 265.7
drag, startPoint x: 631, startPoint y: 556, endPoint x: 582, endPoint y: 289, distance: 270.8
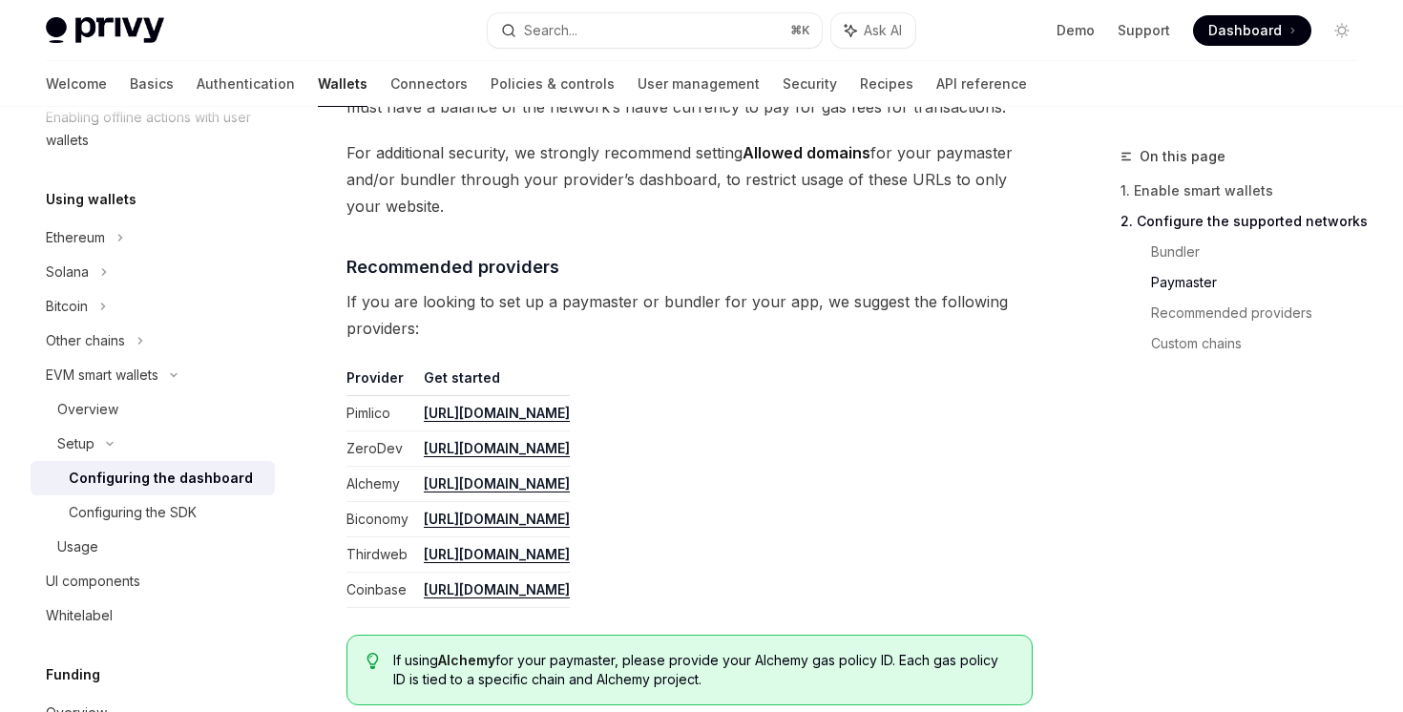
scroll to position [2053, 0]
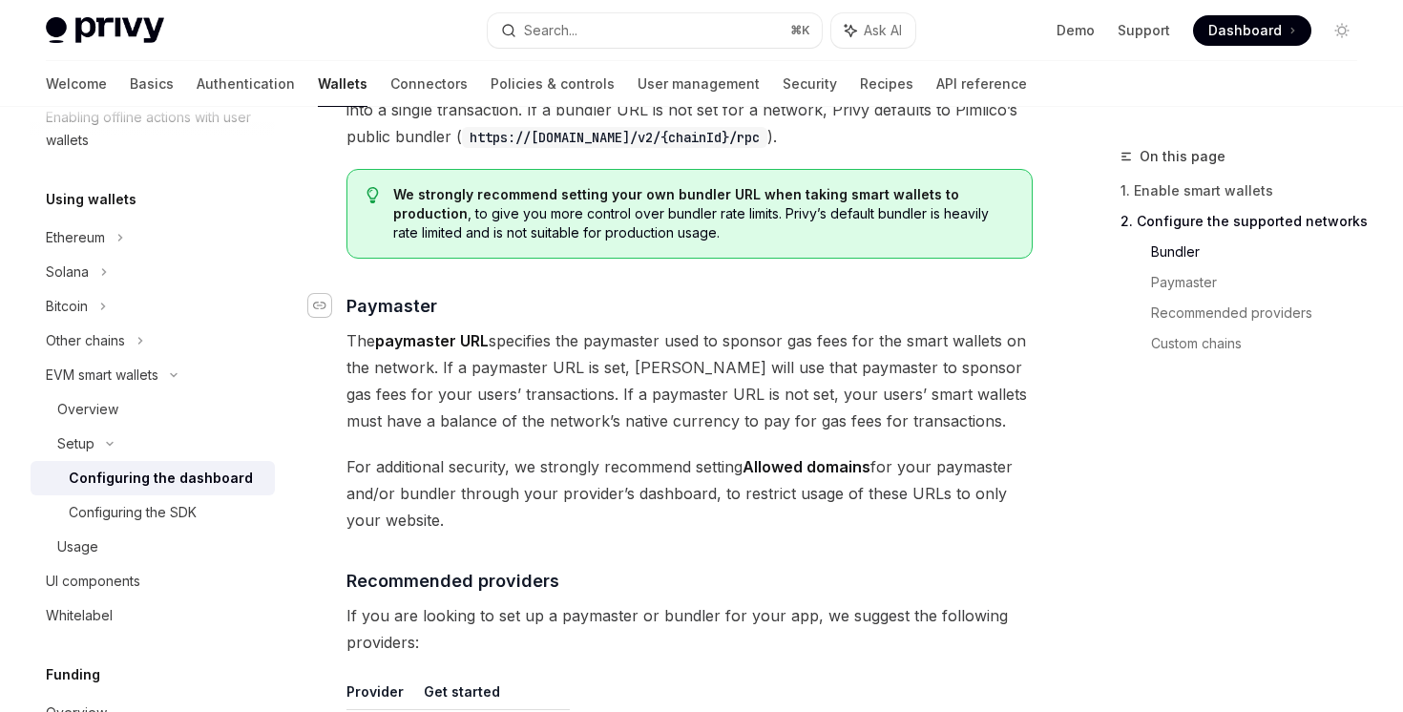
click at [328, 311] on div "Navigate to header" at bounding box center [319, 305] width 23 height 23
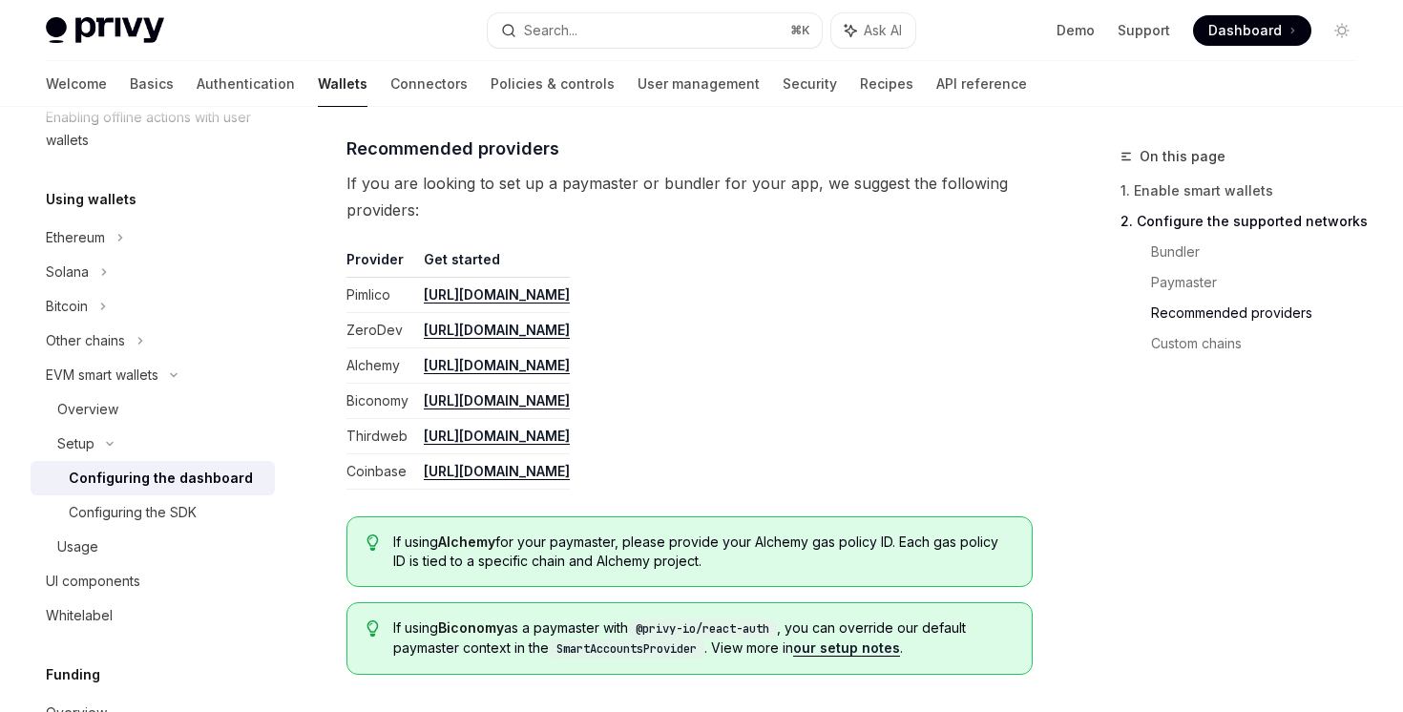
scroll to position [2396, 0]
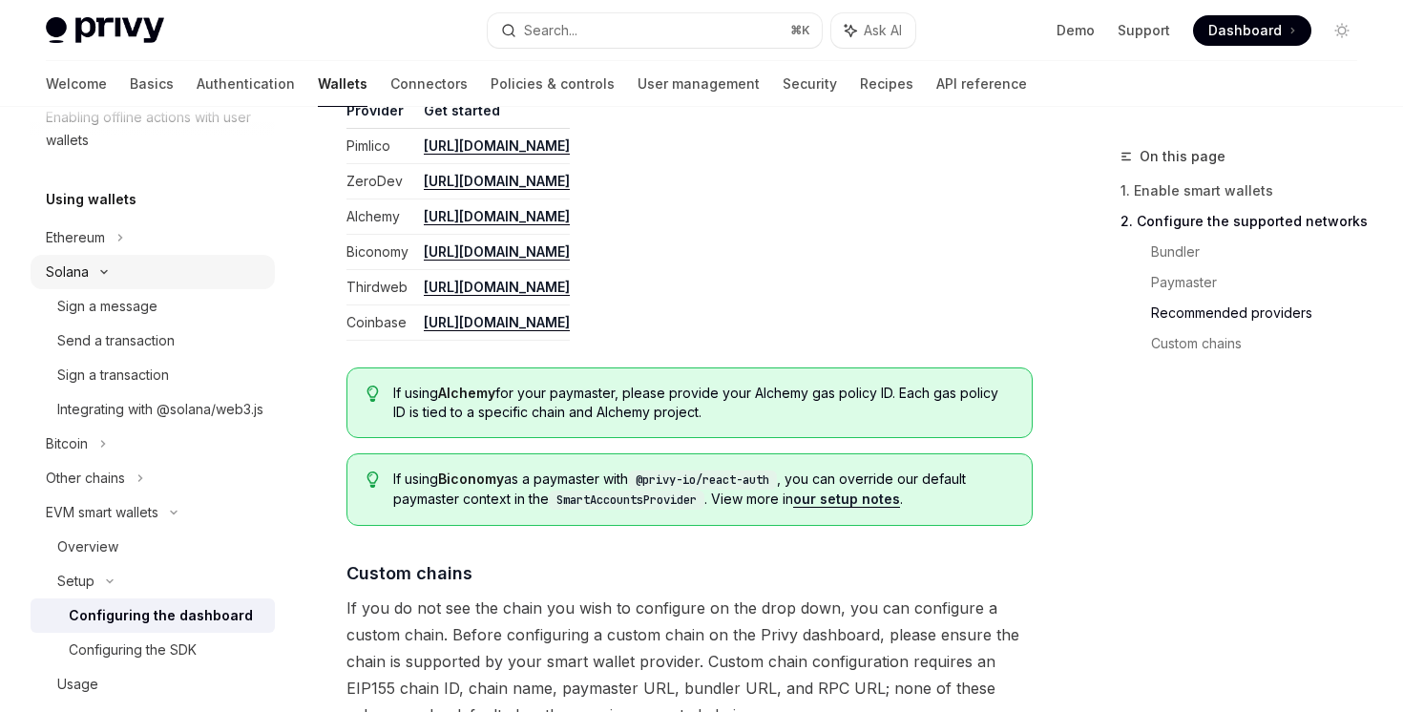
click at [110, 272] on icon at bounding box center [104, 272] width 23 height 8
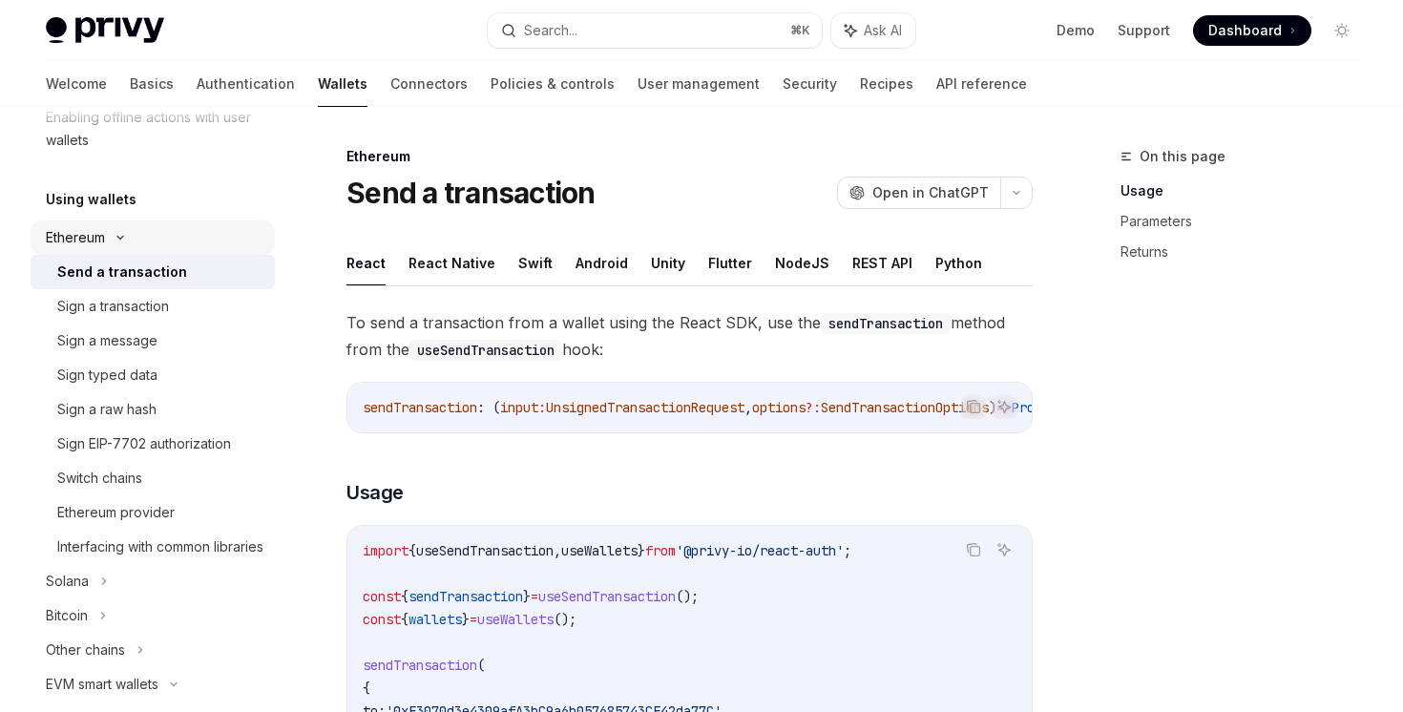
click at [121, 238] on icon at bounding box center [120, 238] width 6 height 3
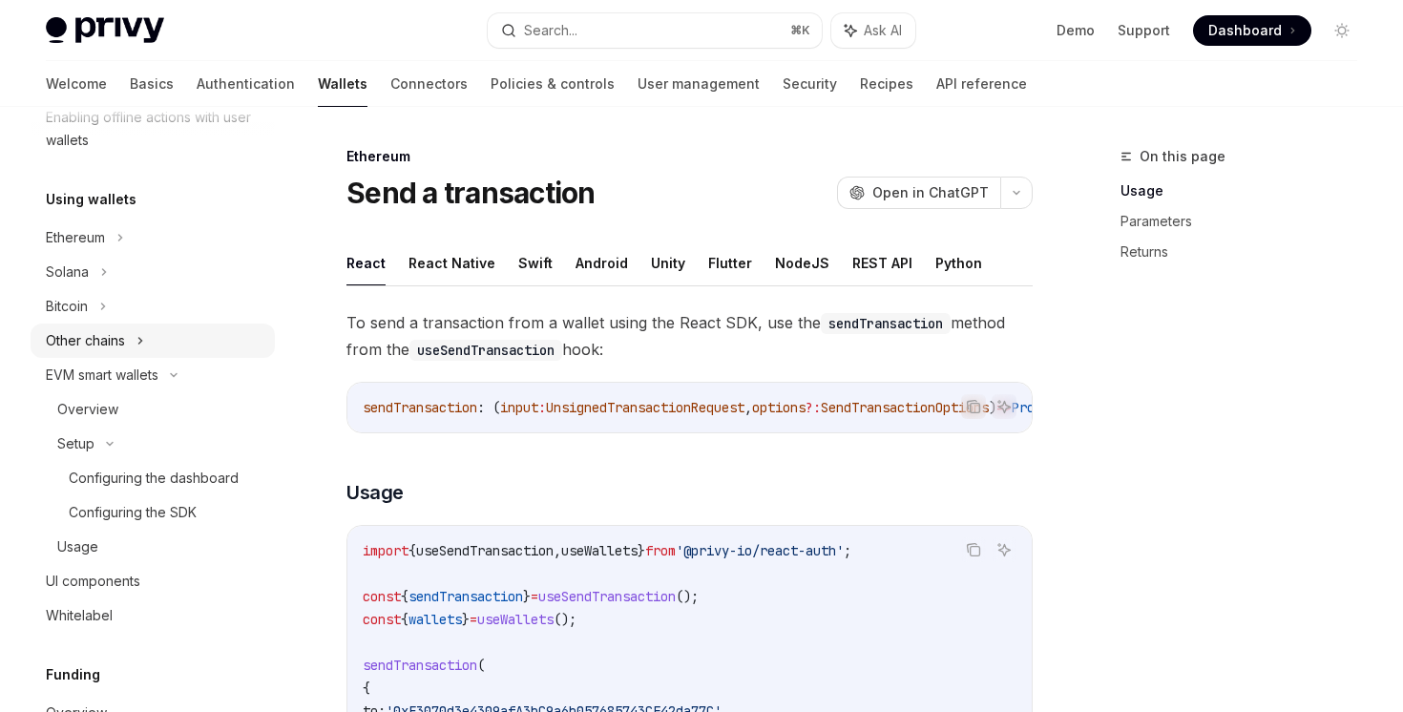
click at [131, 333] on div "Other chains" at bounding box center [153, 341] width 244 height 34
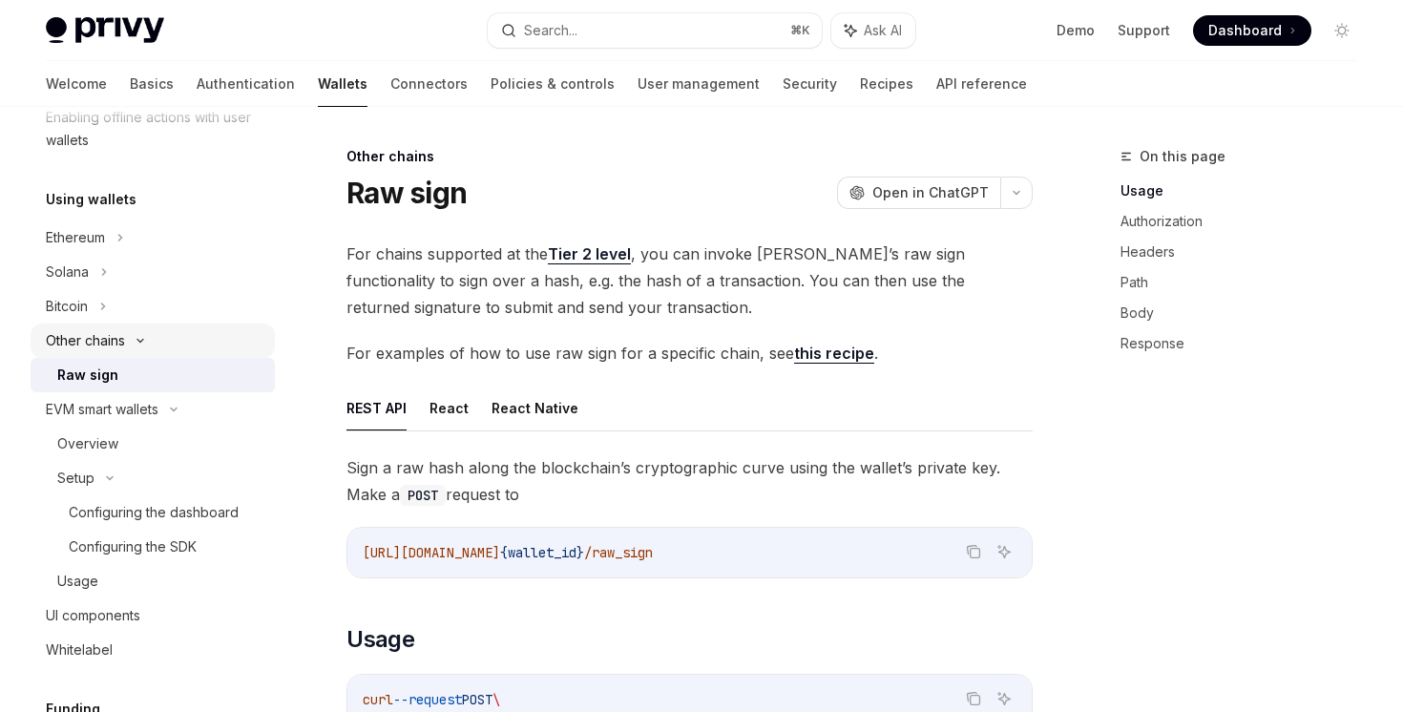
click at [141, 335] on div "Other chains" at bounding box center [153, 341] width 244 height 34
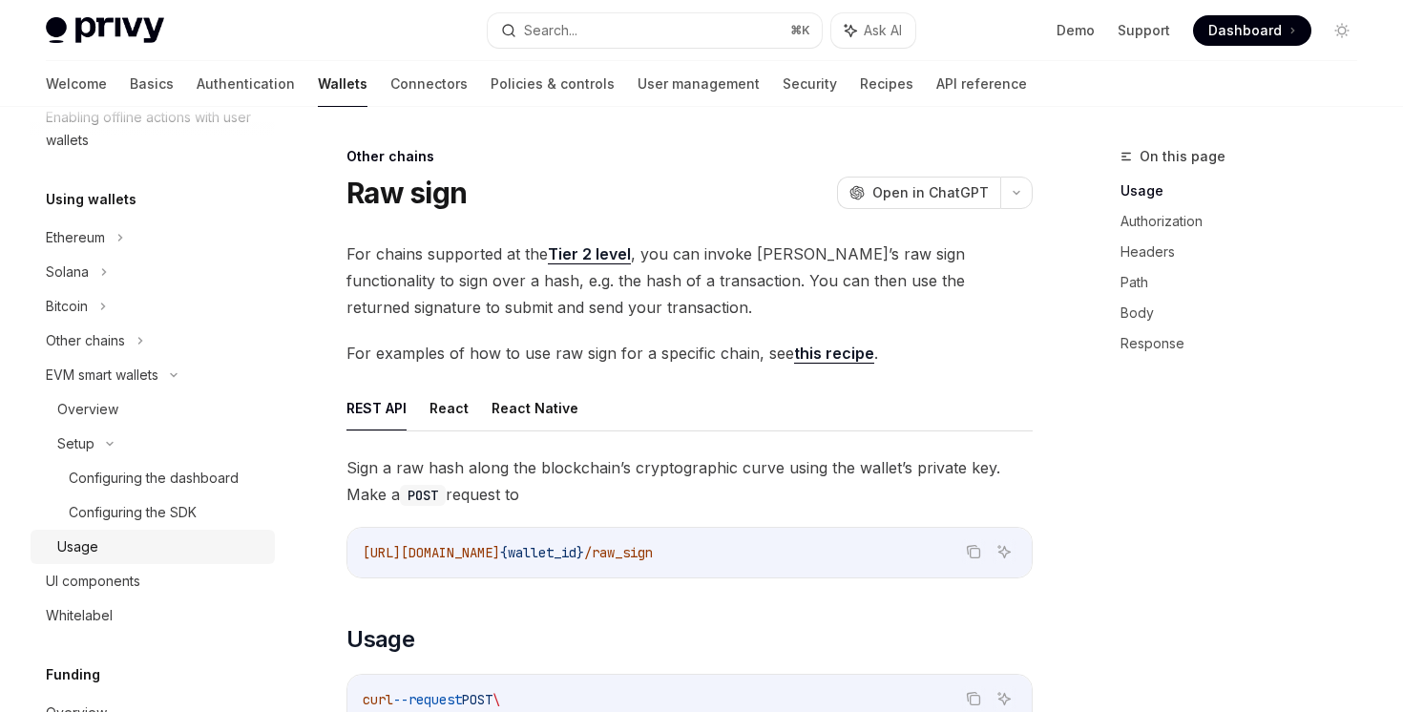
click at [108, 533] on link "Usage" at bounding box center [153, 547] width 244 height 34
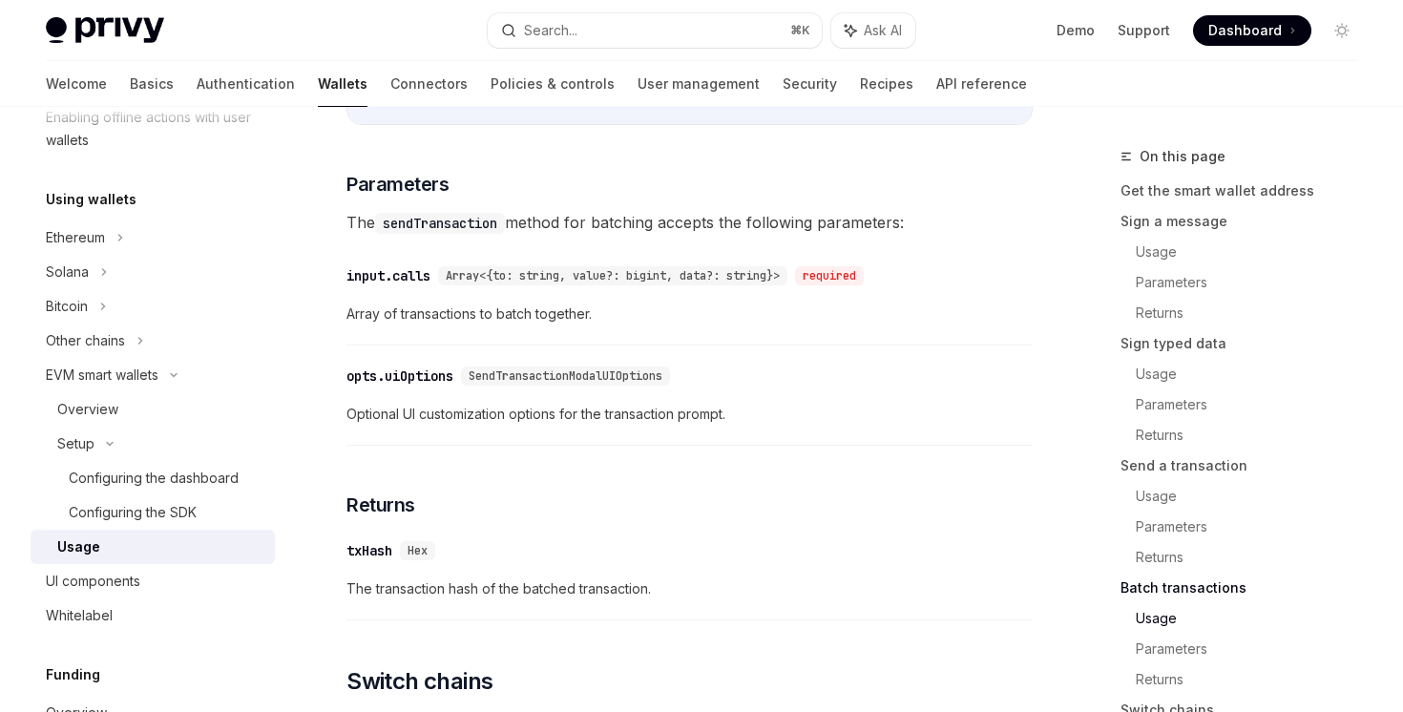
scroll to position [6044, 0]
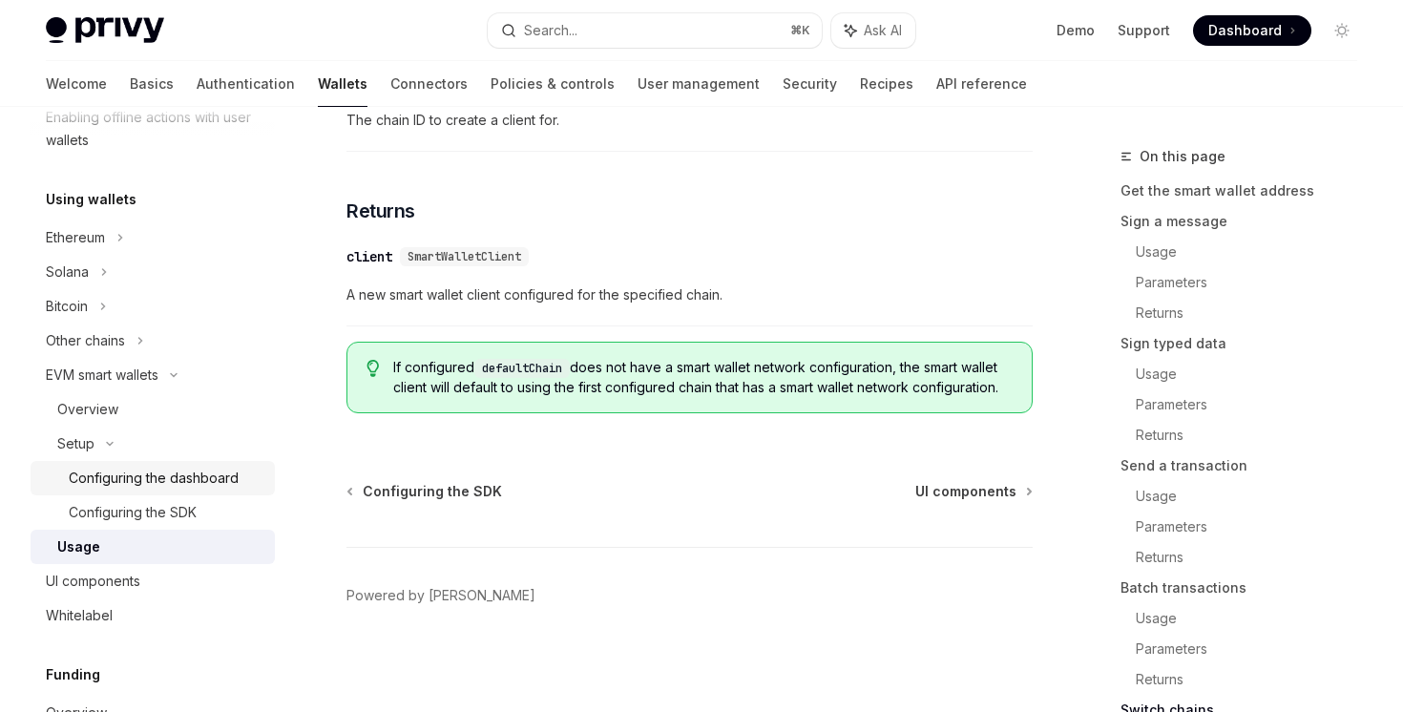
click at [139, 467] on div "Configuring the dashboard" at bounding box center [154, 478] width 170 height 23
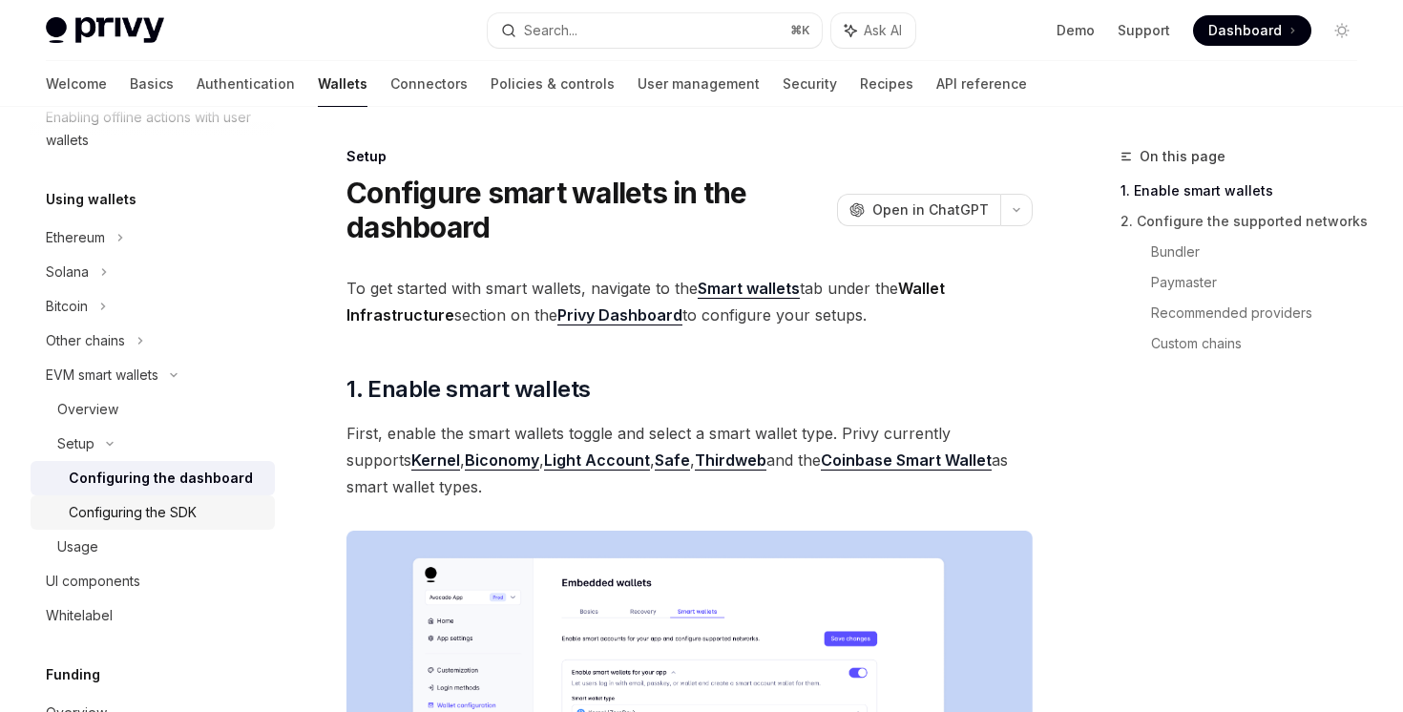
click at [139, 511] on div "Configuring the SDK" at bounding box center [133, 512] width 128 height 23
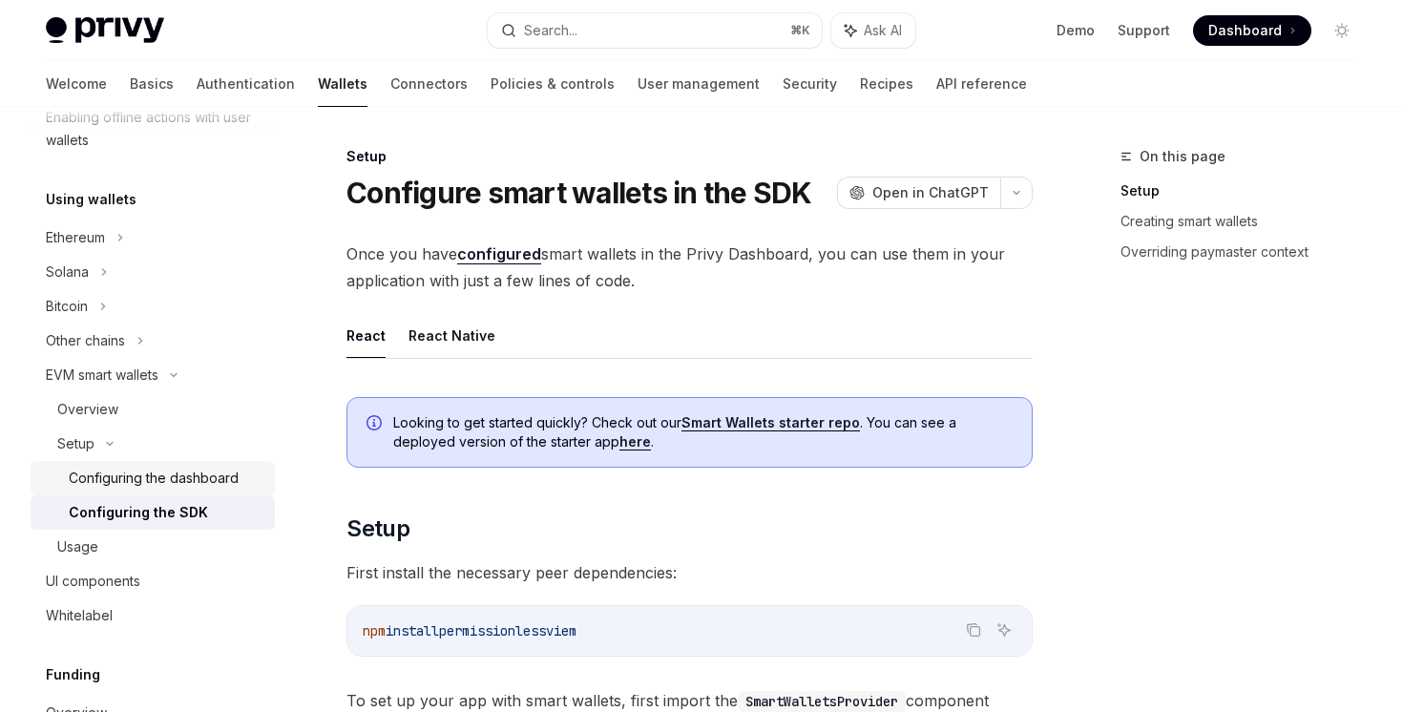
click at [154, 477] on div "Configuring the dashboard" at bounding box center [154, 478] width 170 height 23
type textarea "*"
